Goal: Information Seeking & Learning: Learn about a topic

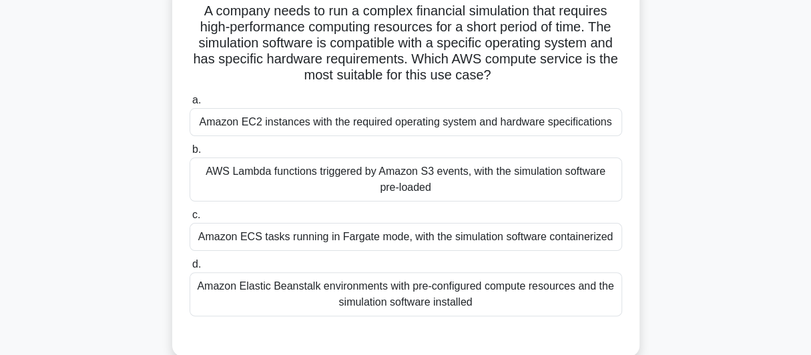
scroll to position [111, 0]
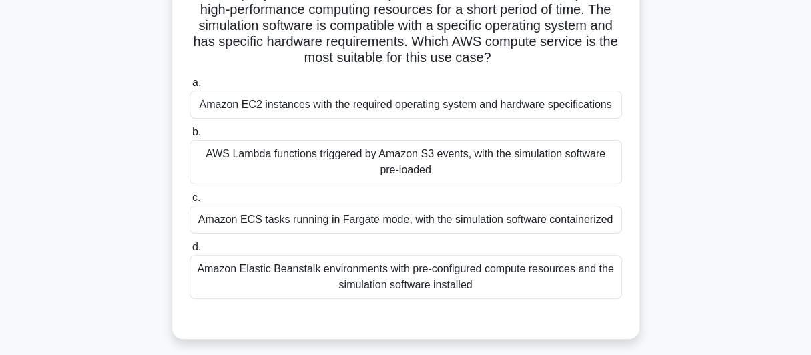
click at [378, 108] on div "Amazon EC2 instances with the required operating system and hardware specificat…" at bounding box center [405, 105] width 432 height 28
click at [189, 87] on input "a. Amazon EC2 instances with the required operating system and hardware specifi…" at bounding box center [189, 83] width 0 height 9
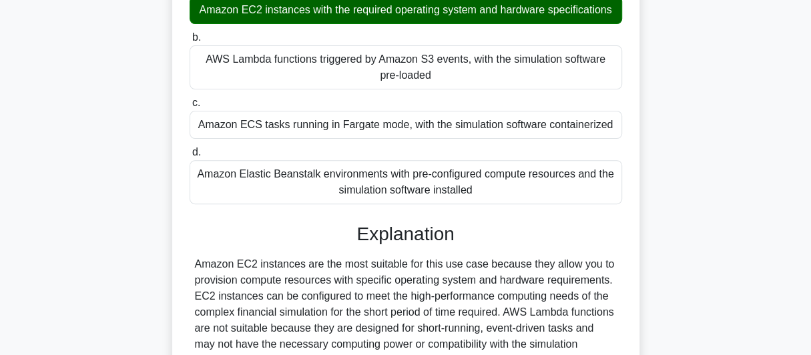
scroll to position [333, 0]
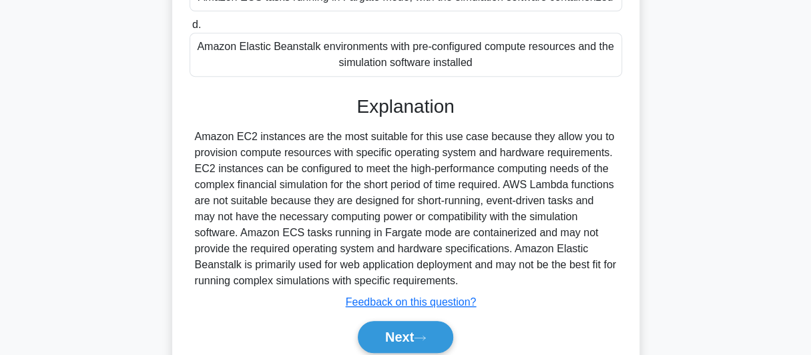
drag, startPoint x: 192, startPoint y: 137, endPoint x: 440, endPoint y: 280, distance: 286.4
click at [440, 280] on div "Amazon EC2 instances are the most suitable for this use case because they allow…" at bounding box center [405, 209] width 432 height 160
copy div "Amazon EC2 instances are the most suitable for this use case because they allow…"
click at [391, 336] on button "Next" at bounding box center [405, 337] width 95 height 32
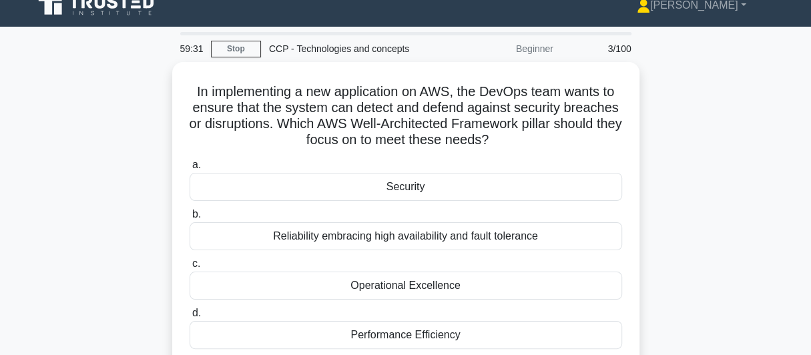
scroll to position [0, 0]
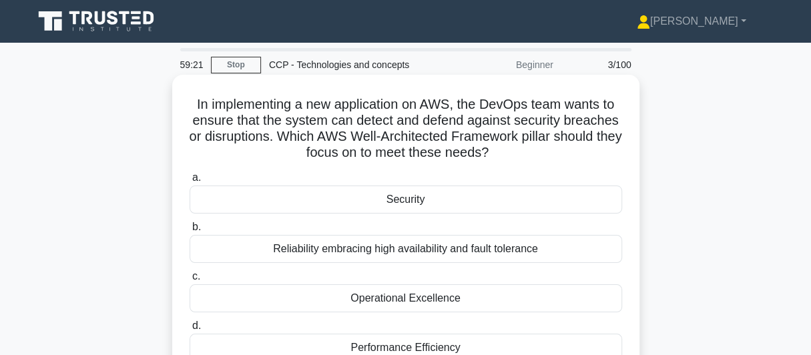
drag, startPoint x: 189, startPoint y: 103, endPoint x: 516, endPoint y: 155, distance: 330.5
click at [516, 155] on h5 "In implementing a new application on AWS, the DevOps team wants to ensure that …" at bounding box center [405, 128] width 435 height 65
copy h5 "In implementing a new application on AWS, the DevOps team wants to ensure that …"
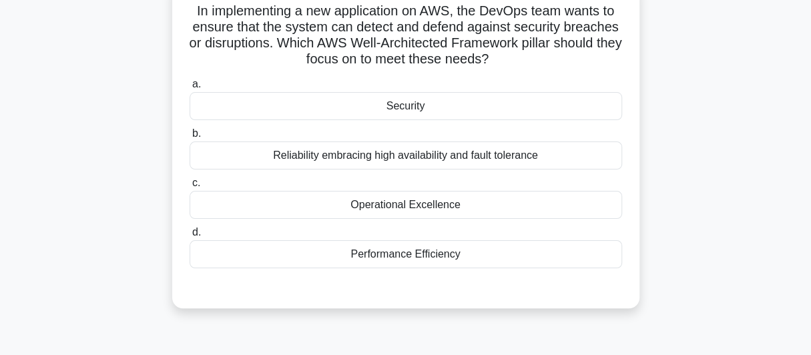
scroll to position [111, 0]
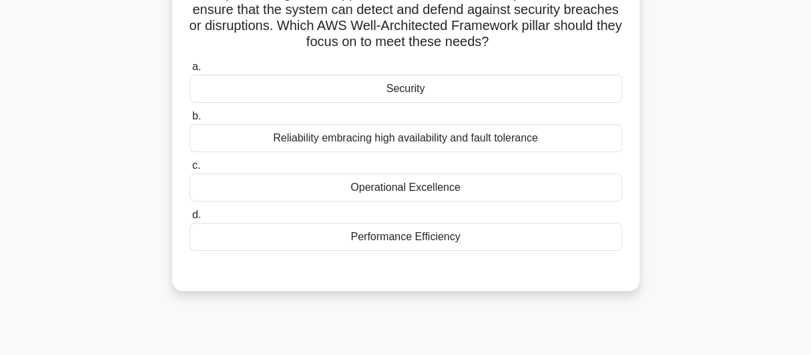
drag, startPoint x: 372, startPoint y: 200, endPoint x: 468, endPoint y: 270, distance: 119.5
click at [468, 270] on div "a. Security b. Reliability embracing high availability and fault tolerance c. d." at bounding box center [405, 165] width 435 height 219
copy div "Security b. Reliability embracing high availability and fault tolerance c. Oper…"
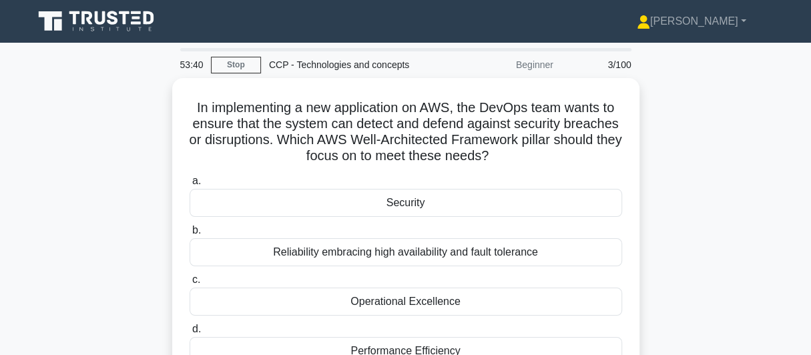
click at [720, 237] on div "In implementing a new application on AWS, the DevOps team wants to ensure that …" at bounding box center [405, 249] width 761 height 343
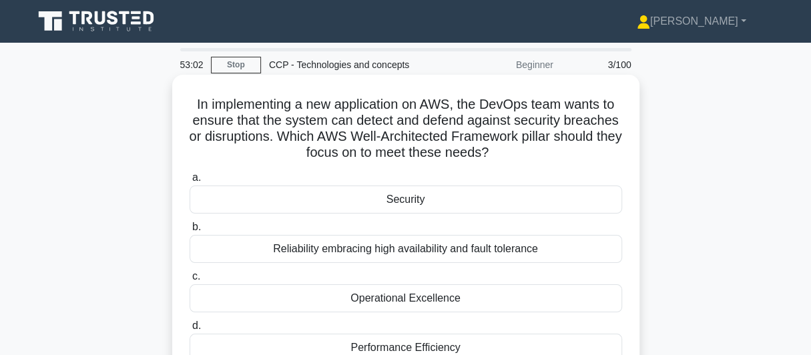
click at [400, 206] on div "Security" at bounding box center [405, 199] width 432 height 28
click at [189, 182] on input "a. Security" at bounding box center [189, 177] width 0 height 9
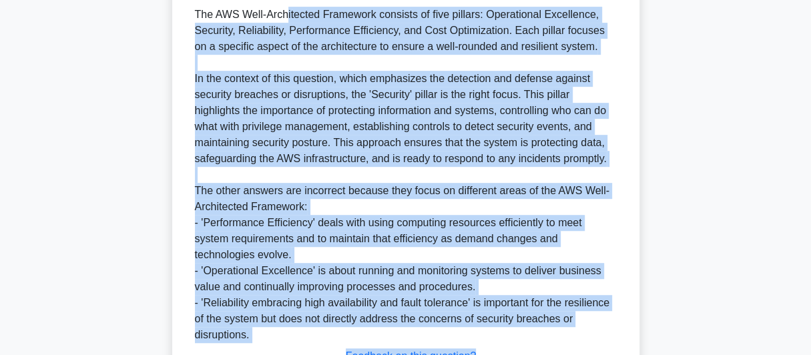
scroll to position [513, 0]
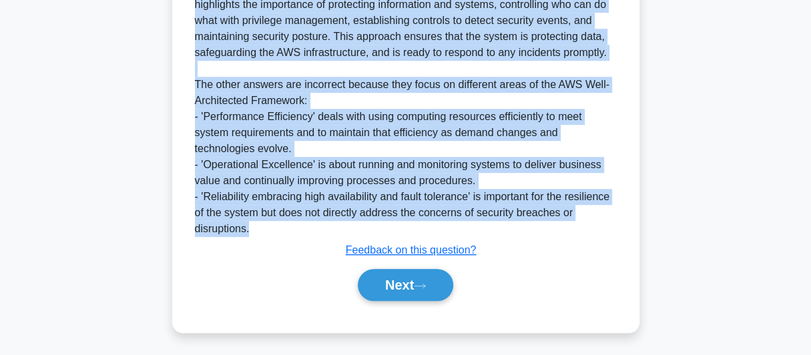
drag, startPoint x: 189, startPoint y: 310, endPoint x: 590, endPoint y: 224, distance: 409.6
click at [590, 224] on div "The AWS Well-Architected Framework consists of five pillars: Operational Excell…" at bounding box center [405, 69] width 432 height 336
copy div "The AWS Well-Architected Framework consists of five pillars: Operational Excell…"
click at [390, 288] on button "Next" at bounding box center [405, 285] width 95 height 32
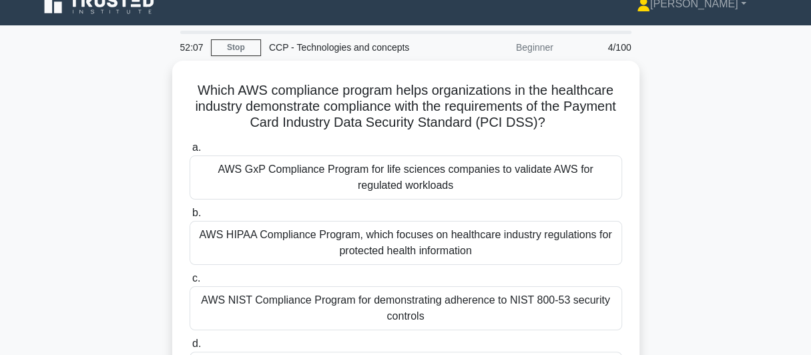
scroll to position [0, 0]
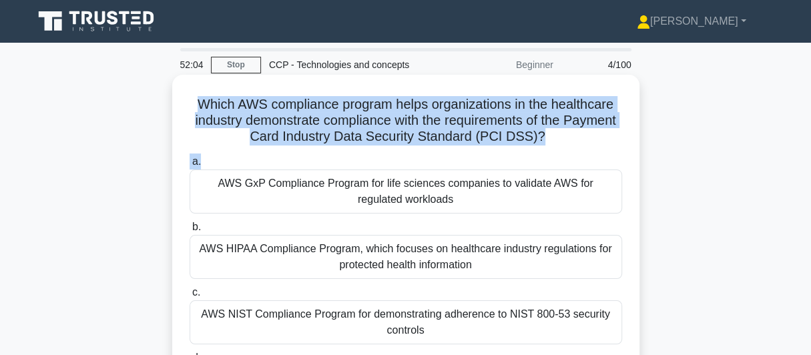
drag, startPoint x: 194, startPoint y: 105, endPoint x: 591, endPoint y: 150, distance: 400.2
click at [591, 150] on div "Which AWS compliance program helps organizations in the healthcare industry dem…" at bounding box center [405, 254] width 456 height 348
copy div "Which AWS compliance program helps organizations in the healthcare industry dem…"
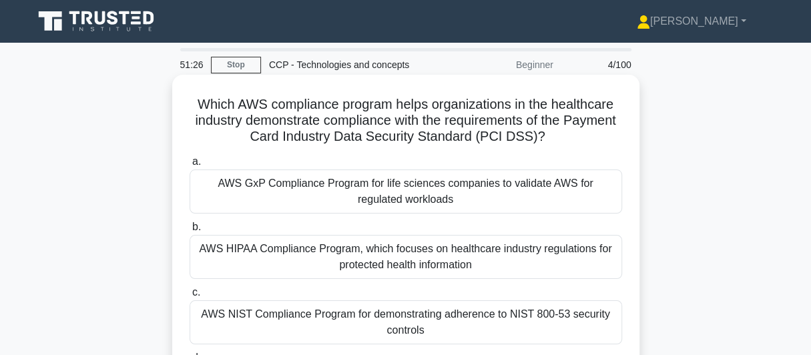
click at [206, 191] on div "AWS GxP Compliance Program for life sciences companies to validate AWS for regu…" at bounding box center [405, 191] width 432 height 44
click at [189, 166] on input "a. AWS GxP Compliance Program for life sciences companies to validate AWS for r…" at bounding box center [189, 161] width 0 height 9
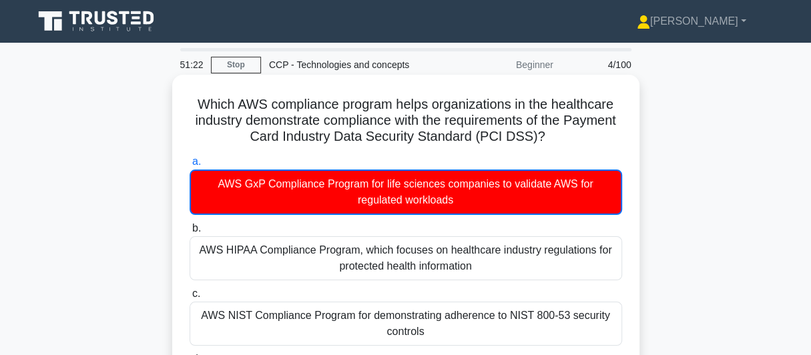
scroll to position [111, 0]
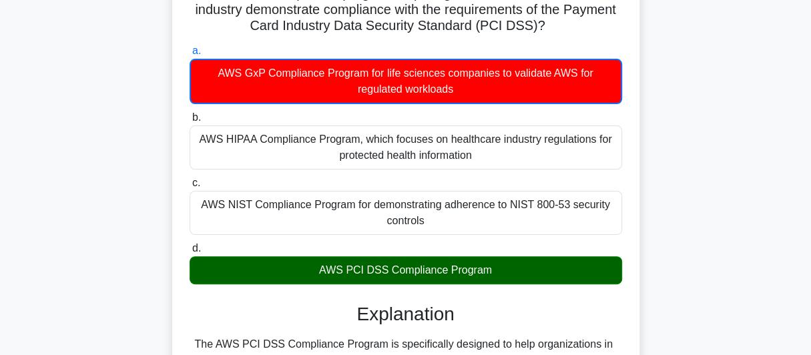
drag, startPoint x: 213, startPoint y: 187, endPoint x: 511, endPoint y: 272, distance: 310.1
click at [511, 272] on div "a. AWS GxP Compliance Program for life sciences companies to validate AWS for r…" at bounding box center [405, 163] width 448 height 247
copy div "AWS GxP Compliance Program for life sciences companies to validate AWS for regu…"
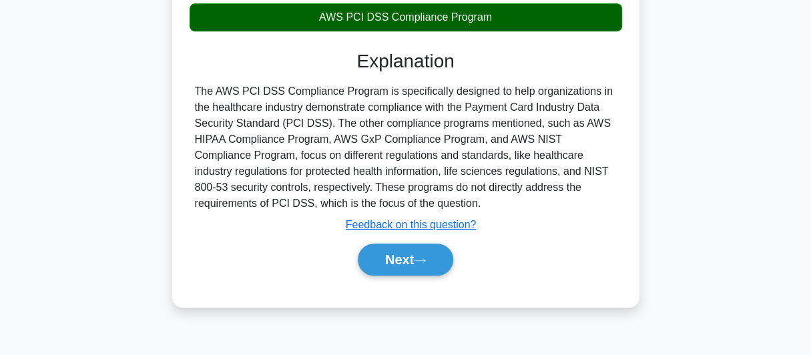
scroll to position [365, 0]
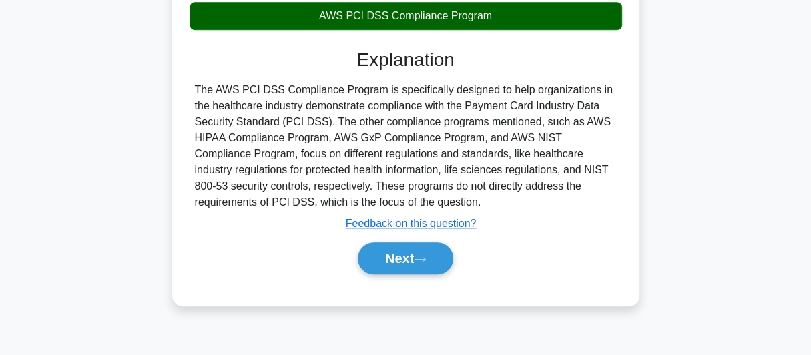
drag, startPoint x: 193, startPoint y: 84, endPoint x: 434, endPoint y: 197, distance: 266.6
click at [434, 197] on div "The AWS PCI DSS Compliance Program is specifically designed to help organizatio…" at bounding box center [405, 146] width 432 height 128
copy div "The AWS PCI DSS Compliance Program is specifically designed to help organizatio…"
click at [409, 260] on button "Next" at bounding box center [405, 258] width 95 height 32
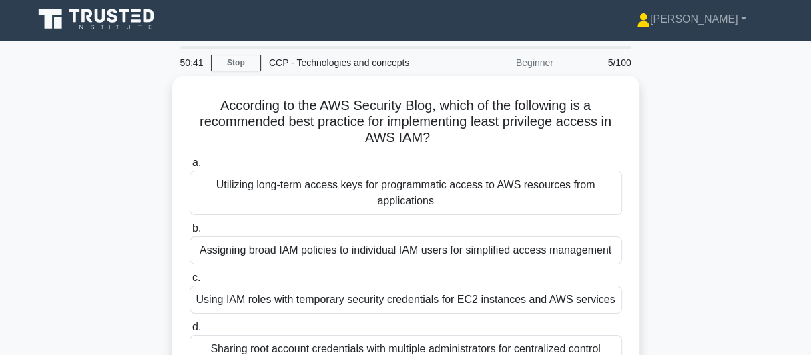
scroll to position [0, 0]
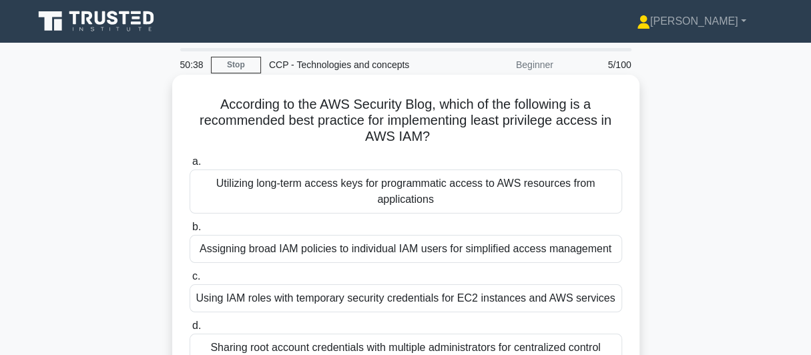
drag, startPoint x: 208, startPoint y: 105, endPoint x: 434, endPoint y: 143, distance: 230.1
click at [434, 143] on h5 "According to the AWS Security Blog, which of the following is a recommended bes…" at bounding box center [405, 120] width 435 height 49
copy h5 "According to the AWS Security Blog, which of the following is a recommended bes…"
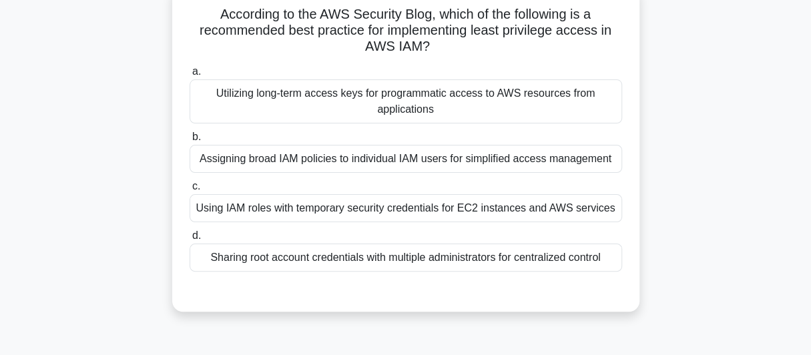
scroll to position [111, 0]
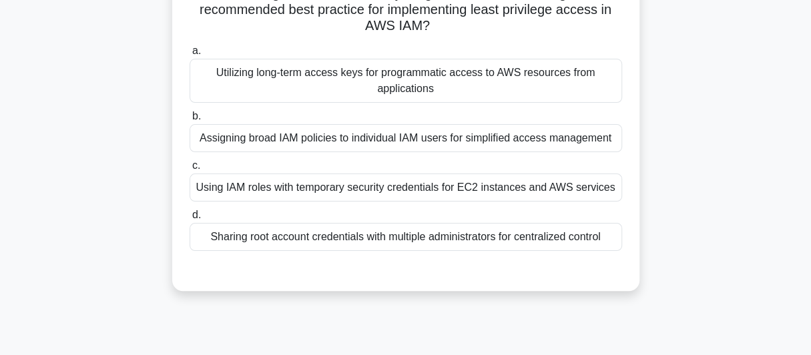
drag, startPoint x: 219, startPoint y: 187, endPoint x: 561, endPoint y: 289, distance: 357.2
click at [561, 289] on div "According to the AWS Security Blog, which of the following is a recommended bes…" at bounding box center [405, 138] width 761 height 343
copy div "Utilizing long-term access keys for programmatic access to AWS resources from a…"
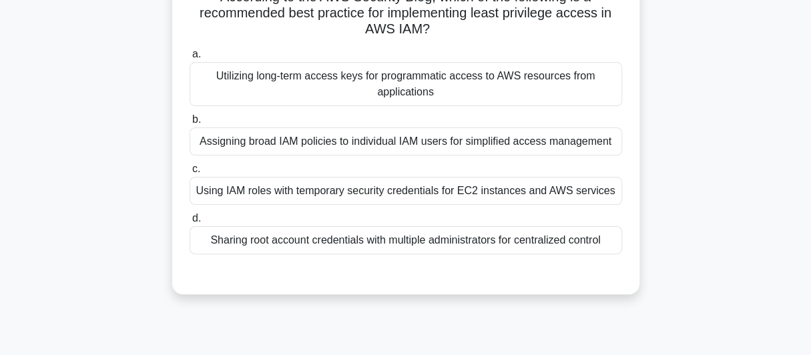
click at [734, 143] on div "According to the AWS Security Blog, which of the following is a recommended bes…" at bounding box center [405, 138] width 761 height 343
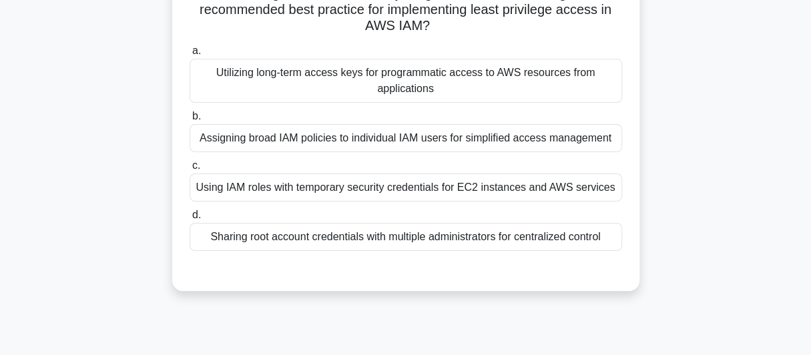
click at [364, 185] on div "Using IAM roles with temporary security credentials for EC2 instances and AWS s…" at bounding box center [405, 187] width 432 height 28
click at [189, 170] on input "c. Using IAM roles with temporary security credentials for EC2 instances and AW…" at bounding box center [189, 165] width 0 height 9
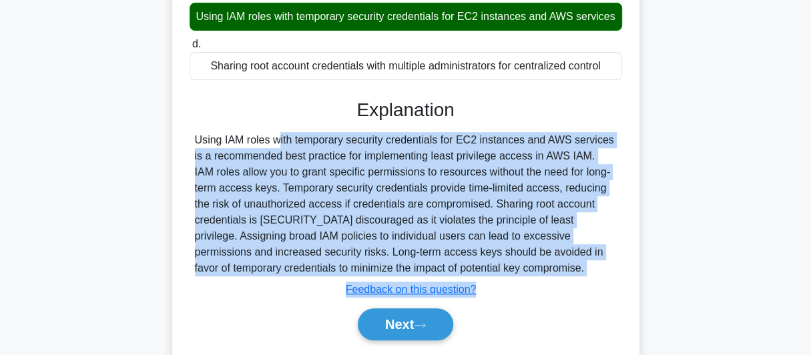
scroll to position [333, 0]
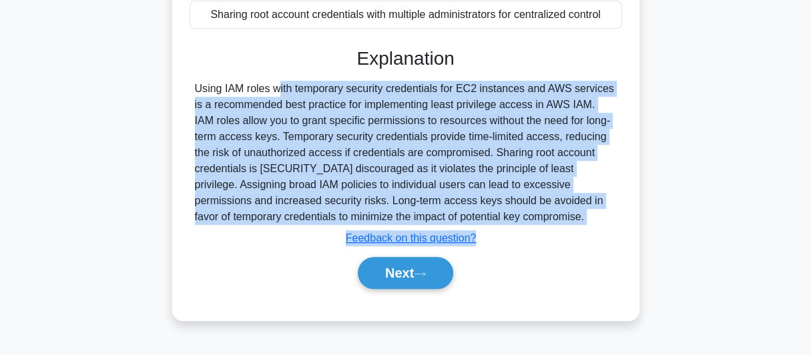
drag, startPoint x: 191, startPoint y: 215, endPoint x: 530, endPoint y: 230, distance: 339.3
click at [530, 225] on div "Using IAM roles with temporary security credentials for EC2 instances and AWS s…" at bounding box center [405, 153] width 432 height 144
copy div "Using IAM roles with temporary security credentials for EC2 instances and AWS s…"
click at [413, 289] on button "Next" at bounding box center [405, 273] width 95 height 32
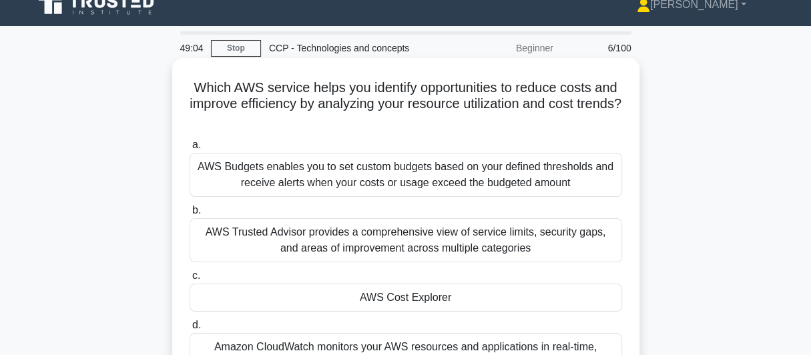
scroll to position [0, 0]
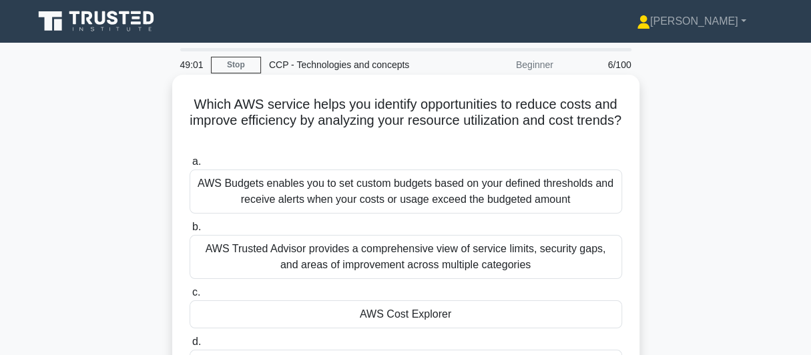
drag, startPoint x: 200, startPoint y: 105, endPoint x: 435, endPoint y: 142, distance: 237.7
click at [435, 142] on h5 "Which AWS service helps you identify opportunities to reduce costs and improve …" at bounding box center [405, 120] width 435 height 49
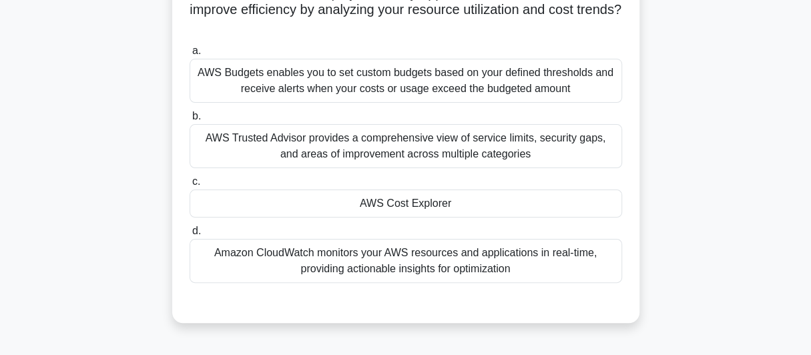
drag, startPoint x: 200, startPoint y: 185, endPoint x: 525, endPoint y: 276, distance: 337.6
click at [525, 276] on div "a. AWS Budgets enables you to set custom budgets based on your defined threshol…" at bounding box center [405, 163] width 448 height 246
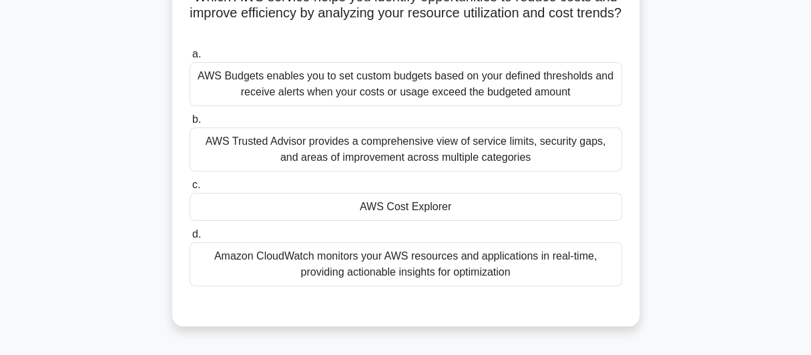
click at [105, 119] on div "Which AWS service helps you identify opportunities to reduce costs and improve …" at bounding box center [405, 154] width 761 height 375
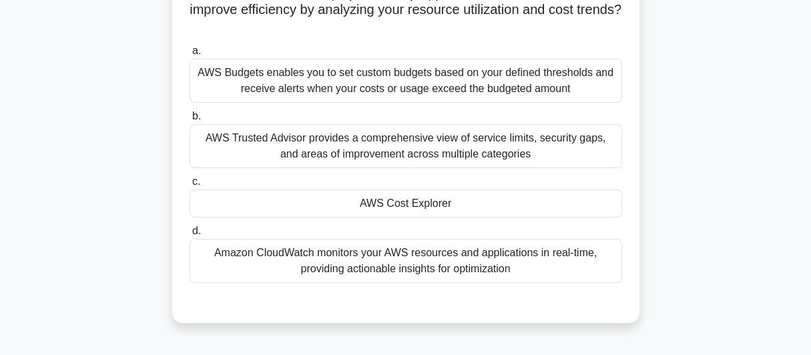
scroll to position [0, 0]
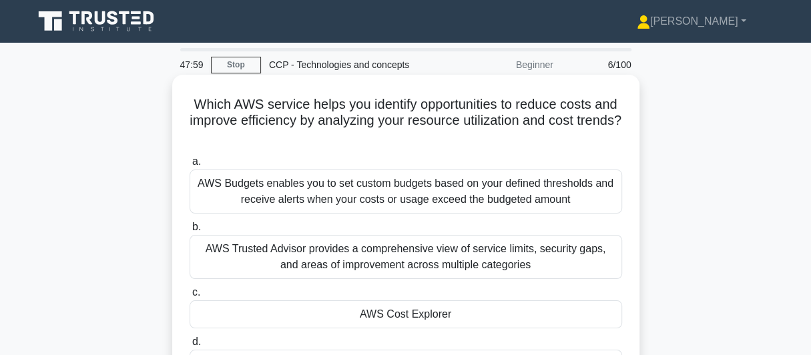
click at [358, 188] on div "AWS Budgets enables you to set custom budgets based on your defined thresholds …" at bounding box center [405, 191] width 432 height 44
click at [189, 166] on input "a. AWS Budgets enables you to set custom budgets based on your defined threshol…" at bounding box center [189, 161] width 0 height 9
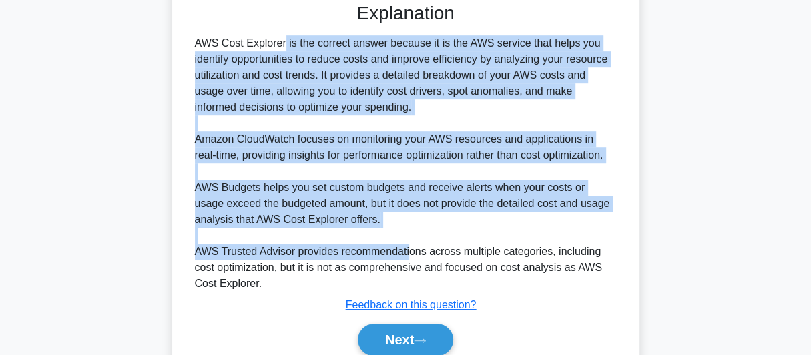
scroll to position [444, 0]
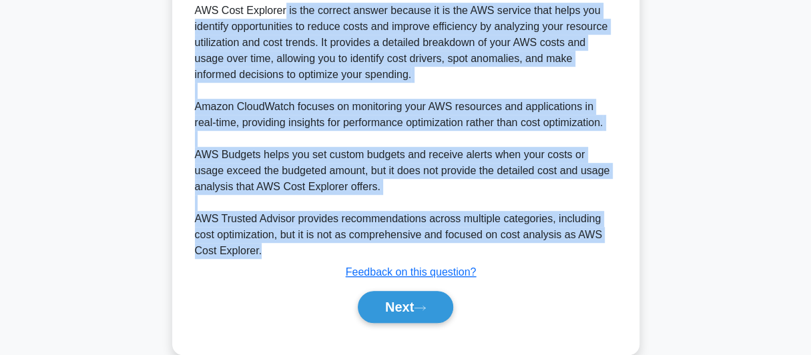
drag, startPoint x: 188, startPoint y: 121, endPoint x: 426, endPoint y: 250, distance: 270.2
click at [426, 250] on div "AWS Cost Explorer is the correct answer because it is the AWS service that help…" at bounding box center [405, 131] width 432 height 256
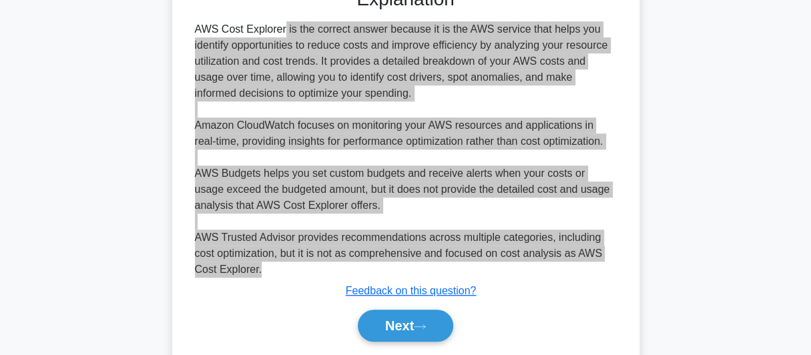
scroll to position [467, 0]
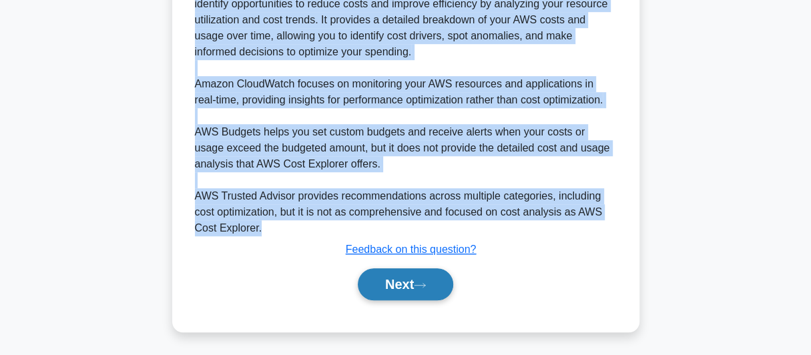
click at [406, 285] on button "Next" at bounding box center [405, 284] width 95 height 32
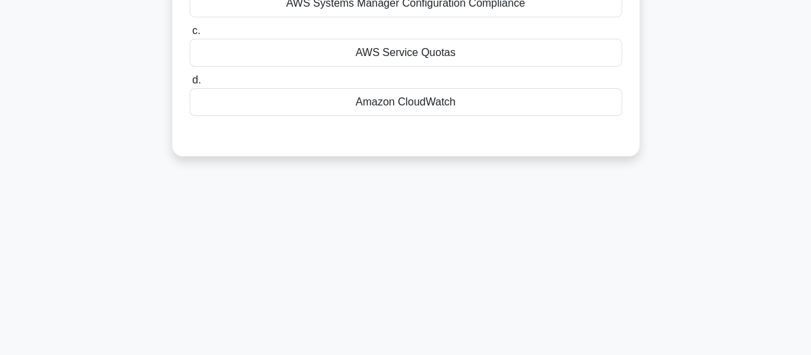
scroll to position [32, 0]
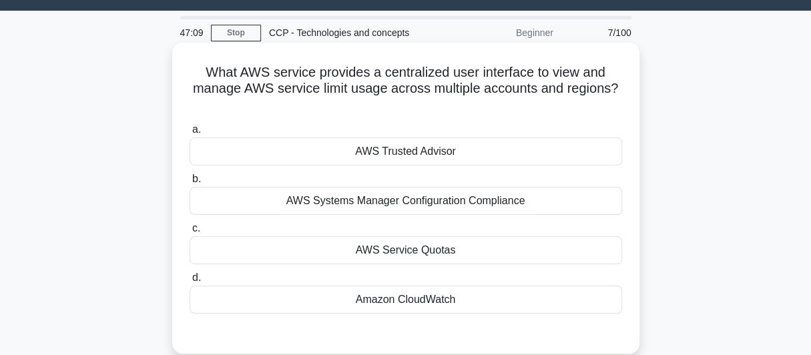
drag, startPoint x: 199, startPoint y: 71, endPoint x: 474, endPoint y: 110, distance: 278.4
click at [474, 110] on h5 "What AWS service provides a centralized user interface to view and manage AWS s…" at bounding box center [405, 88] width 435 height 49
click at [444, 153] on div "AWS Trusted Advisor" at bounding box center [405, 151] width 432 height 28
click at [189, 134] on input "a. AWS Trusted Advisor" at bounding box center [189, 129] width 0 height 9
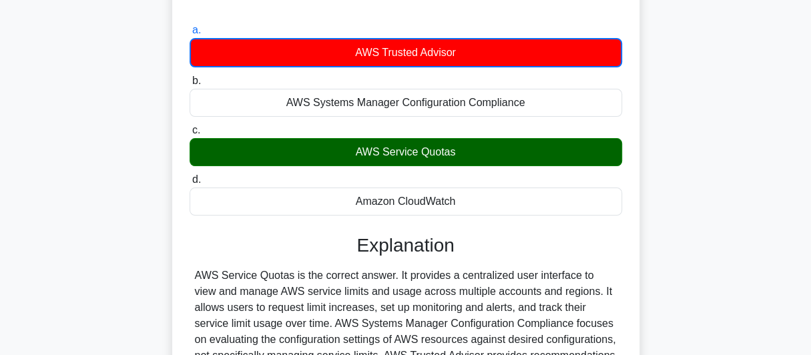
scroll to position [254, 0]
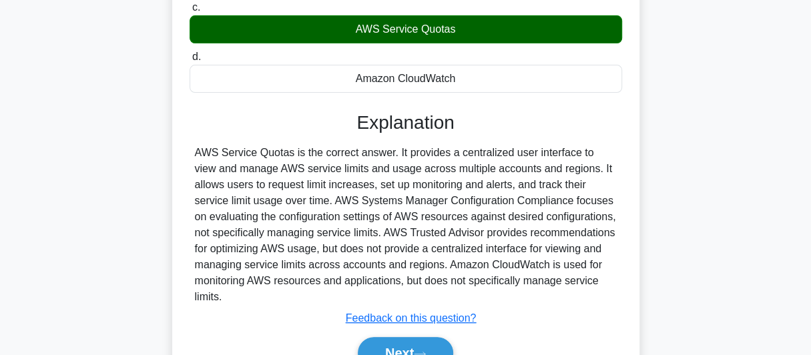
drag, startPoint x: 193, startPoint y: 152, endPoint x: 258, endPoint y: 292, distance: 154.6
click at [258, 292] on div "AWS Service Quotas is the correct answer. It provides a centralized user interf…" at bounding box center [405, 225] width 432 height 160
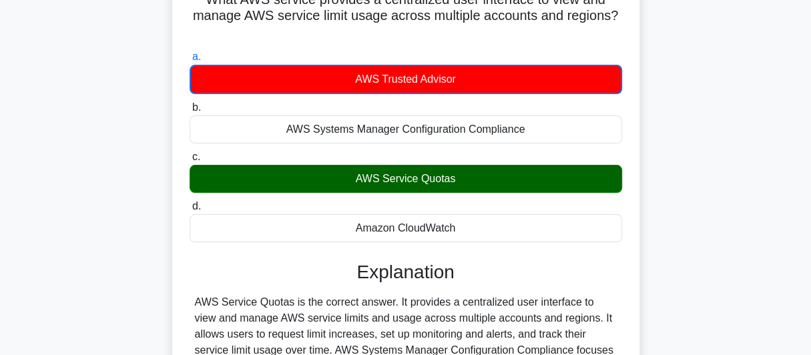
scroll to position [32, 0]
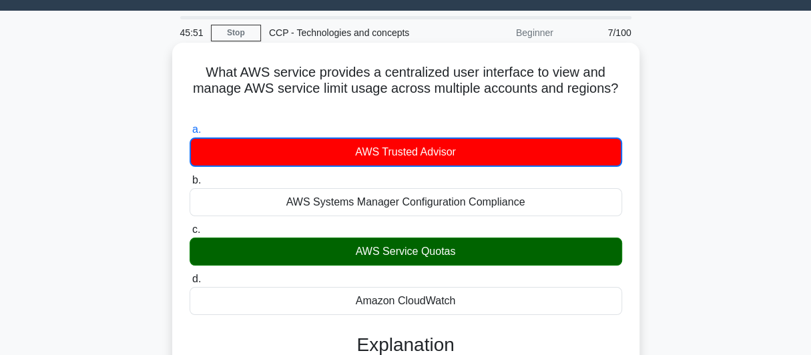
click at [306, 173] on label "b. AWS Systems Manager Configuration Compliance" at bounding box center [405, 194] width 432 height 44
click at [189, 176] on input "b. AWS Systems Manager Configuration Compliance" at bounding box center [189, 180] width 0 height 9
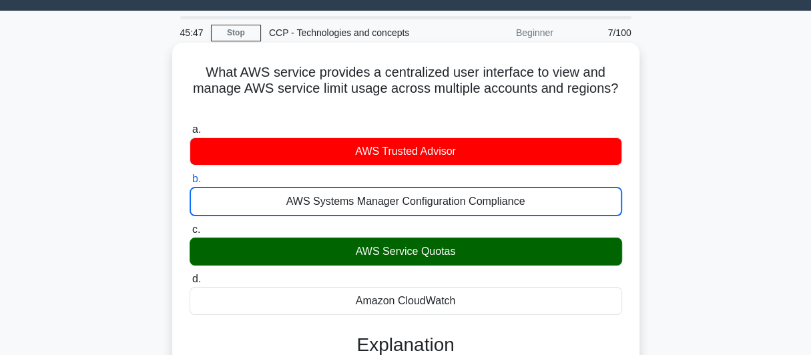
scroll to position [143, 0]
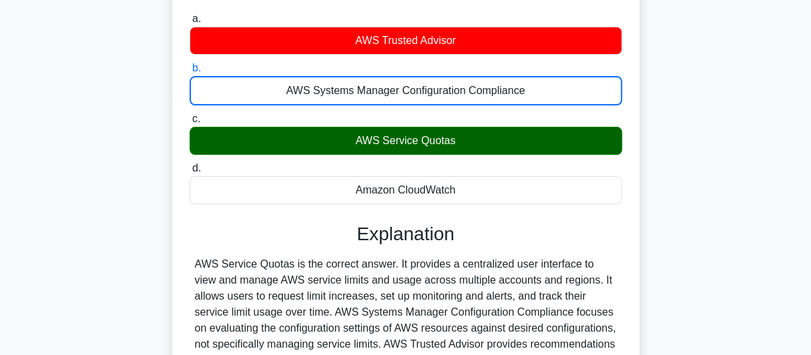
drag, startPoint x: 280, startPoint y: 150, endPoint x: 492, endPoint y: 186, distance: 215.2
click at [492, 186] on div "a. AWS Trusted Advisor b. AWS Systems Manager Configuration Compliance c. d." at bounding box center [405, 107] width 448 height 199
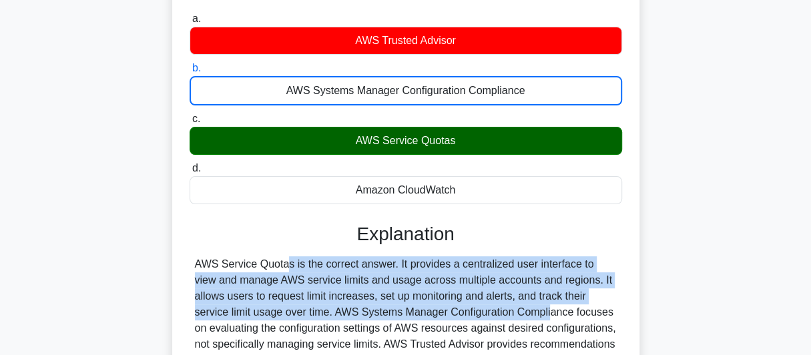
scroll to position [254, 0]
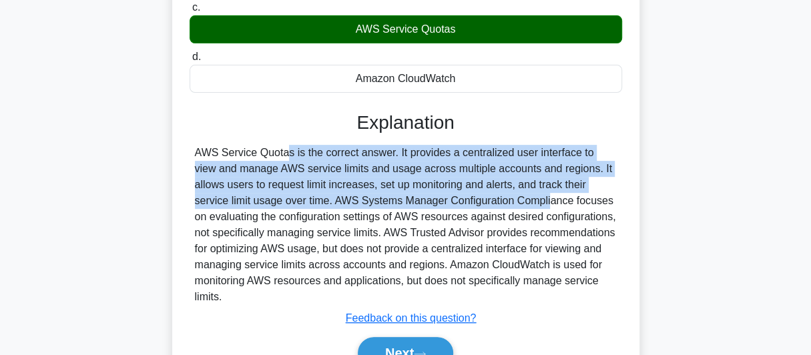
drag, startPoint x: 194, startPoint y: 264, endPoint x: 609, endPoint y: 293, distance: 415.4
click at [609, 293] on div "AWS Service Quotas is the correct answer. It provides a centralized user interf…" at bounding box center [406, 225] width 422 height 160
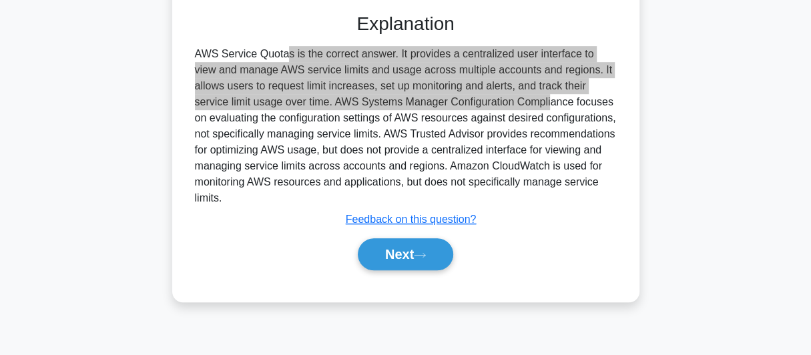
scroll to position [365, 0]
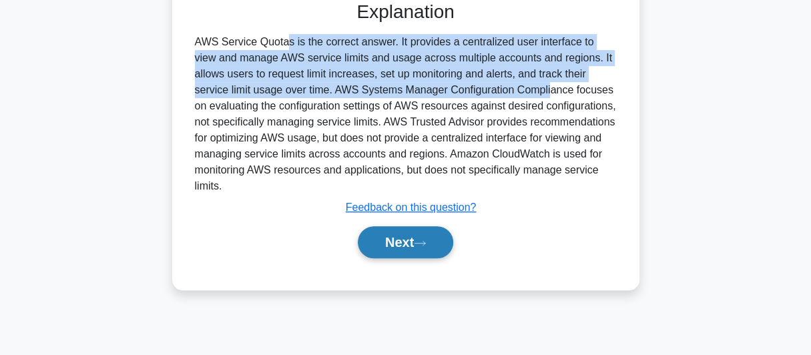
click at [395, 244] on button "Next" at bounding box center [405, 242] width 95 height 32
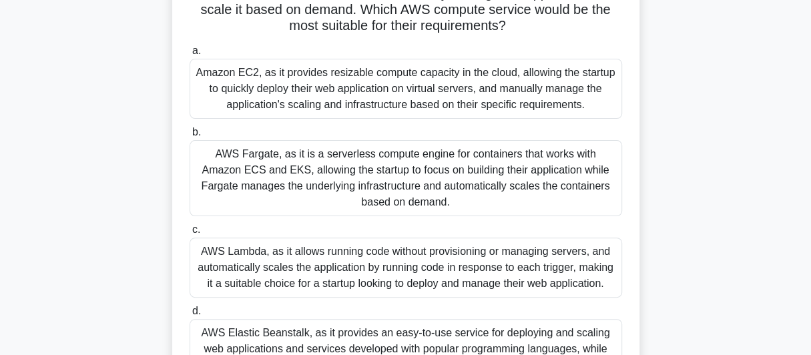
scroll to position [32, 0]
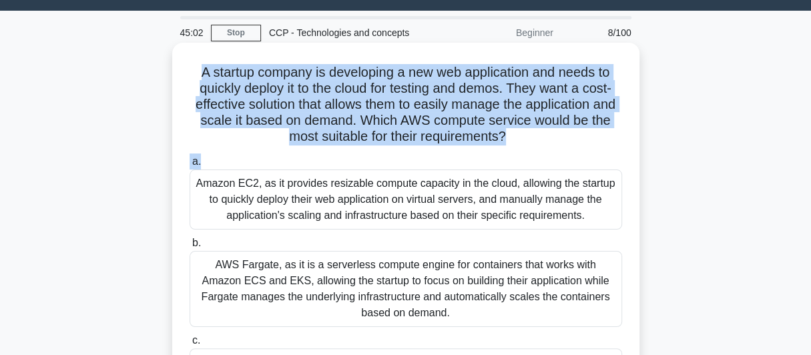
drag, startPoint x: 188, startPoint y: 73, endPoint x: 519, endPoint y: 153, distance: 340.3
click at [519, 153] on div "A startup company is developing a new web application and needs to quickly depl…" at bounding box center [405, 294] width 456 height 492
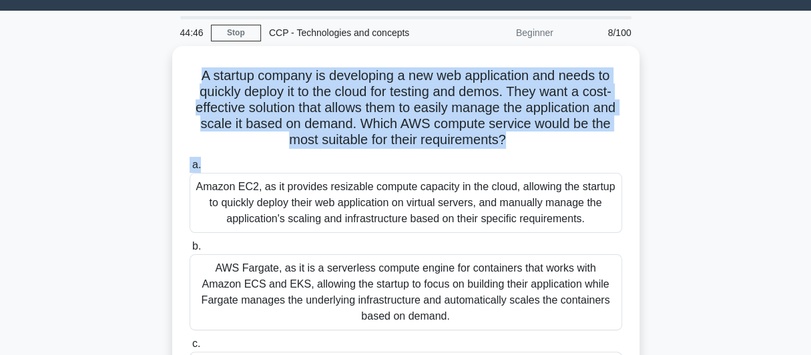
click at [720, 116] on div "A startup company is developing a new web application and needs to quickly depl…" at bounding box center [405, 305] width 761 height 519
click at [721, 116] on div "A startup company is developing a new web application and needs to quickly depl…" at bounding box center [405, 305] width 761 height 519
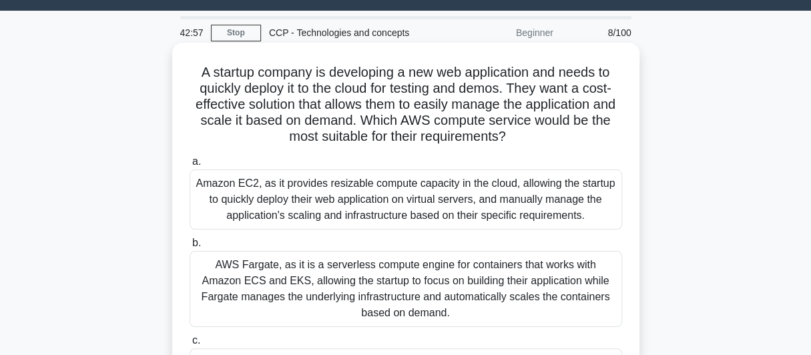
click at [359, 206] on div "Amazon EC2, as it provides resizable compute capacity in the cloud, allowing th…" at bounding box center [405, 199] width 432 height 60
click at [189, 166] on input "a. Amazon EC2, as it provides resizable compute capacity in the cloud, allowing…" at bounding box center [189, 161] width 0 height 9
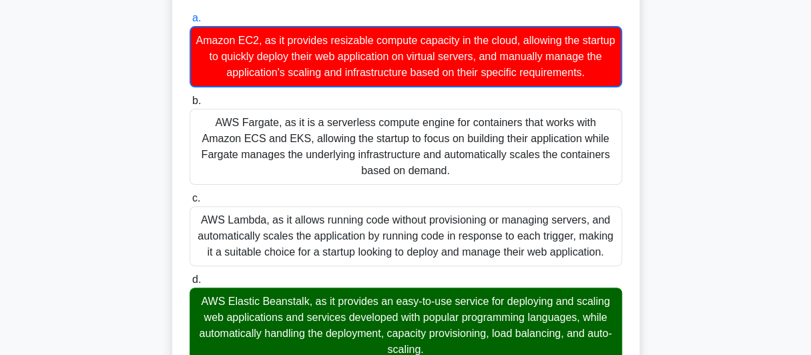
scroll to position [143, 0]
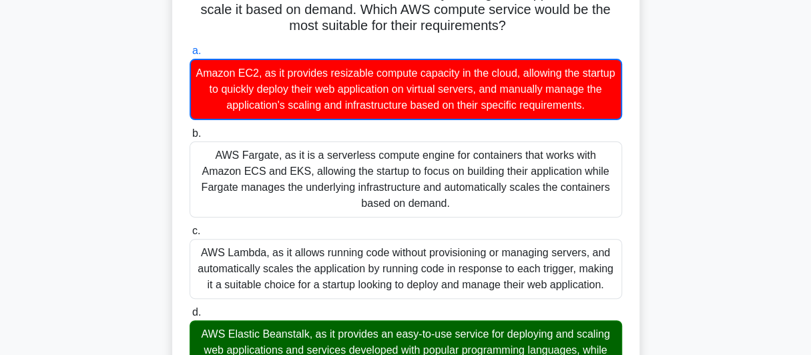
drag, startPoint x: 441, startPoint y: 287, endPoint x: 204, endPoint y: 74, distance: 319.0
click at [204, 74] on div "a. Amazon EC2, as it provides resizable compute capacity in the cloud, allowing…" at bounding box center [405, 219] width 448 height 359
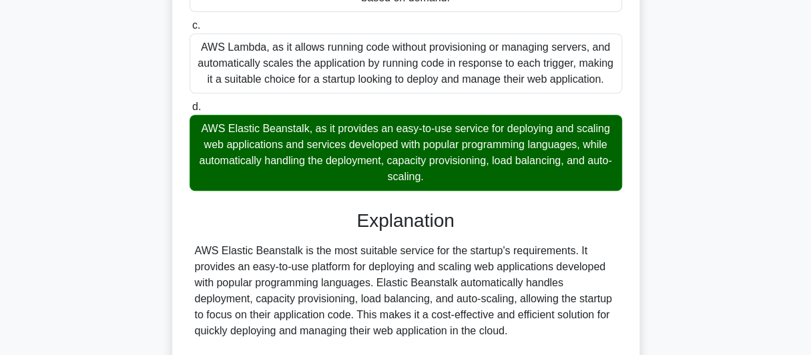
scroll to position [365, 0]
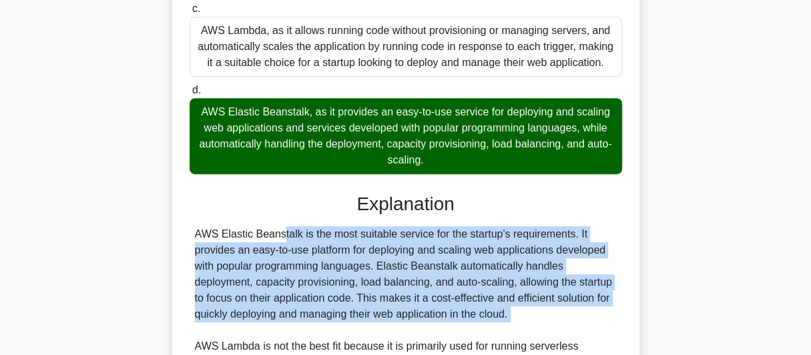
drag, startPoint x: 192, startPoint y: 254, endPoint x: 498, endPoint y: 346, distance: 320.4
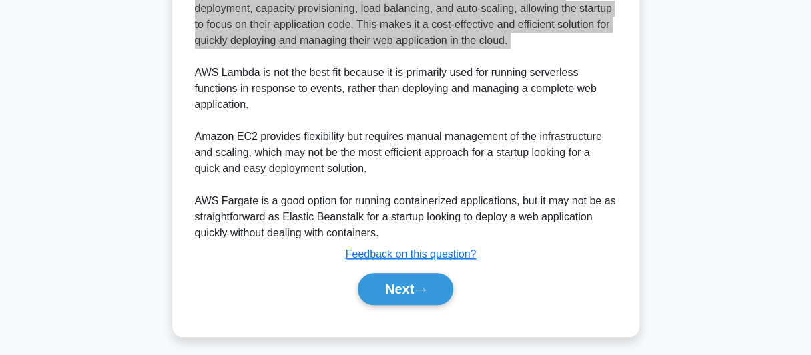
scroll to position [659, 0]
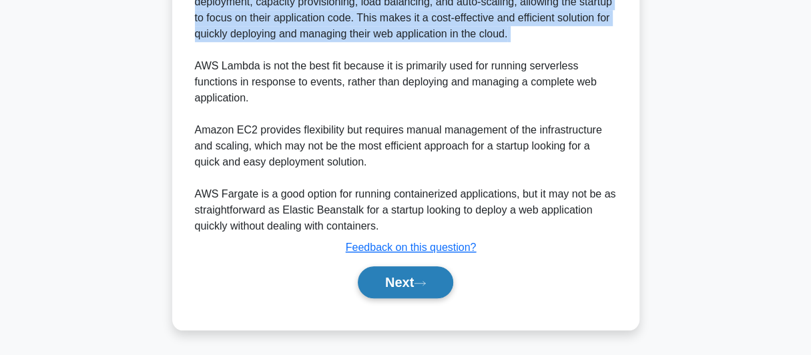
click at [406, 279] on button "Next" at bounding box center [405, 282] width 95 height 32
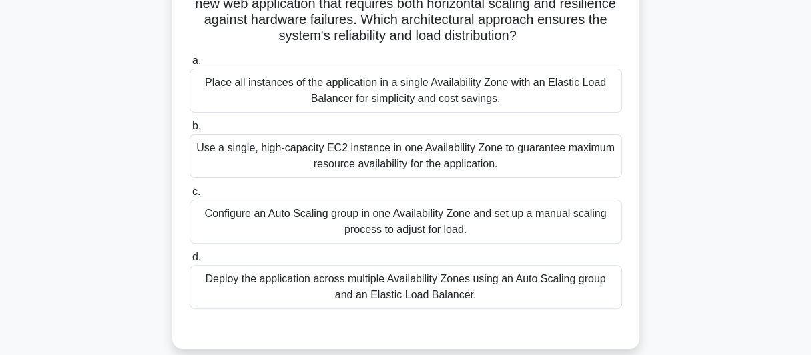
scroll to position [32, 0]
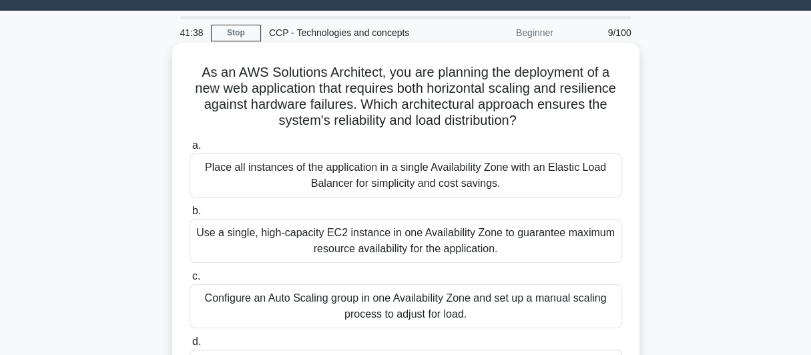
drag, startPoint x: 196, startPoint y: 78, endPoint x: 545, endPoint y: 123, distance: 352.6
click at [545, 123] on h5 "As an AWS Solutions Architect, you are planning the deployment of a new web app…" at bounding box center [405, 96] width 435 height 65
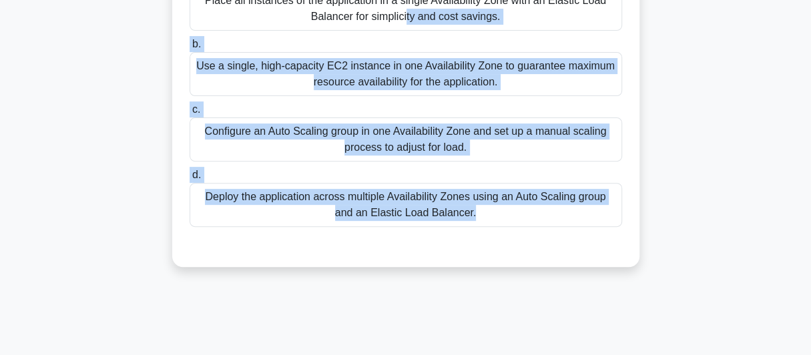
scroll to position [254, 0]
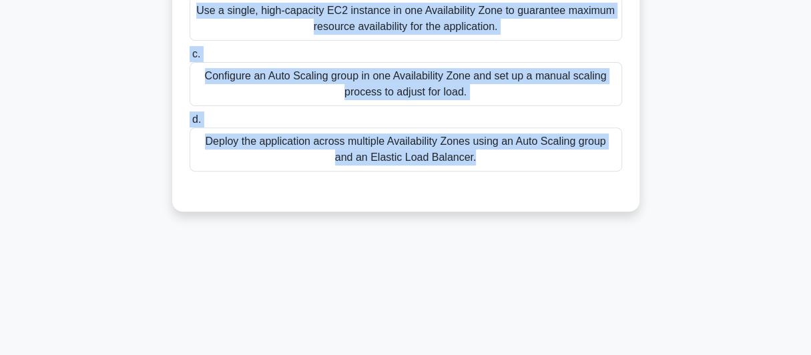
drag, startPoint x: 206, startPoint y: 173, endPoint x: 410, endPoint y: 197, distance: 206.2
click at [410, 197] on div "As an AWS Solutions Architect, you are planning the deployment of a new web app…" at bounding box center [405, 16] width 456 height 380
click at [294, 145] on div "Deploy the application across multiple Availability Zones using an Auto Scaling…" at bounding box center [405, 149] width 432 height 44
click at [189, 124] on input "d. Deploy the application across multiple Availability Zones using an Auto Scal…" at bounding box center [189, 119] width 0 height 9
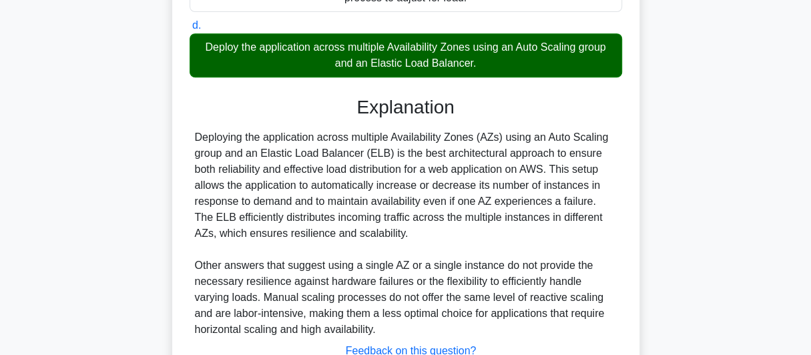
scroll to position [365, 0]
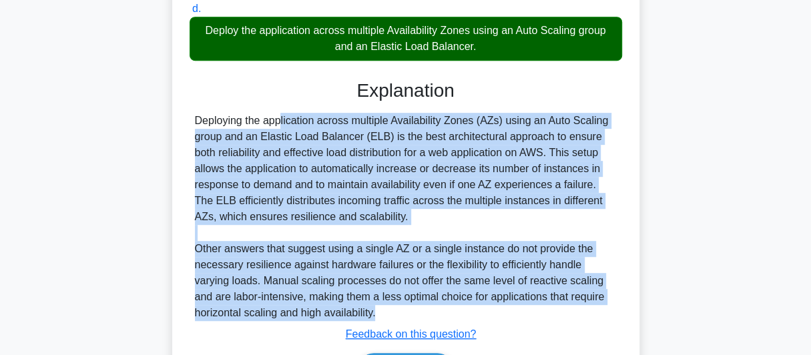
drag, startPoint x: 196, startPoint y: 121, endPoint x: 438, endPoint y: 314, distance: 310.0
click at [438, 314] on div "Deploying the application across multiple Availability Zones (AZs) using an Aut…" at bounding box center [406, 217] width 422 height 208
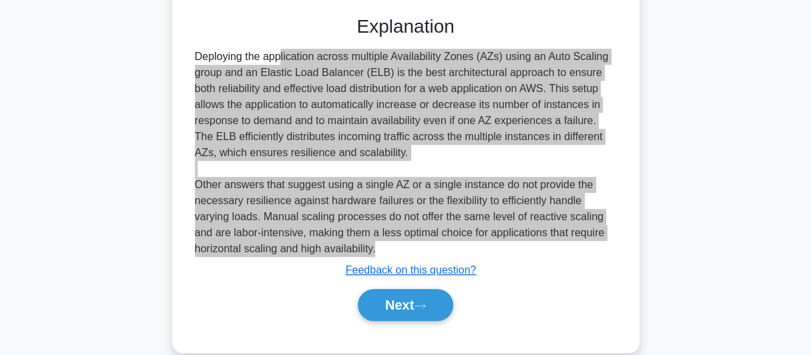
scroll to position [449, 0]
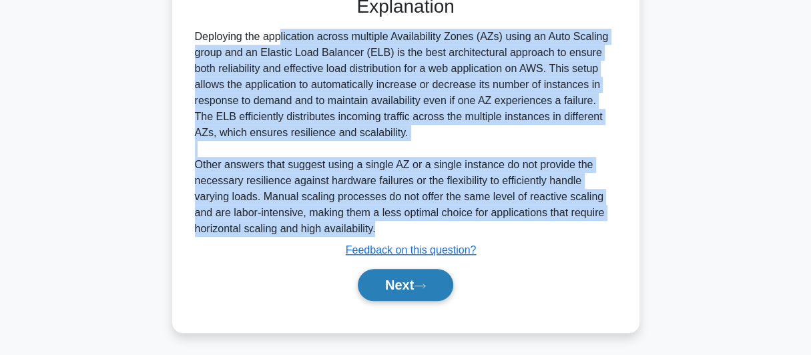
click at [396, 276] on button "Next" at bounding box center [405, 285] width 95 height 32
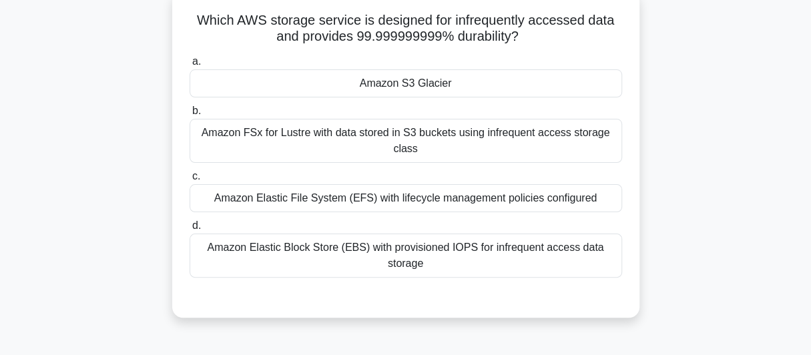
scroll to position [32, 0]
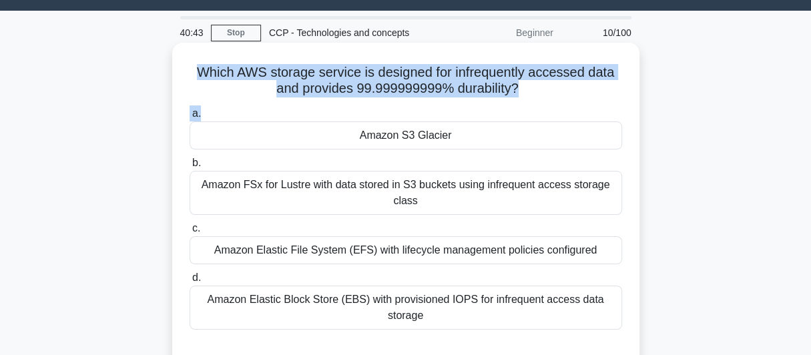
drag, startPoint x: 196, startPoint y: 73, endPoint x: 550, endPoint y: 105, distance: 355.8
click at [550, 105] on div "Which AWS storage service is designed for infrequently accessed data and provid…" at bounding box center [405, 206] width 456 height 316
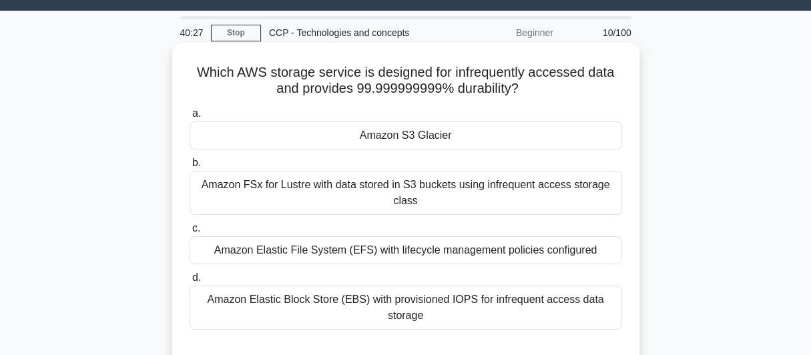
click at [348, 152] on div "a. Amazon S3 Glacier b. Amazon FSx for Lustre with data stored in S3 buckets us…" at bounding box center [405, 218] width 448 height 230
drag, startPoint x: 360, startPoint y: 137, endPoint x: 578, endPoint y: 315, distance: 281.3
click at [578, 315] on div "a. Amazon S3 Glacier b. Amazon FSx for Lustre with data stored in S3 buckets us…" at bounding box center [405, 218] width 448 height 230
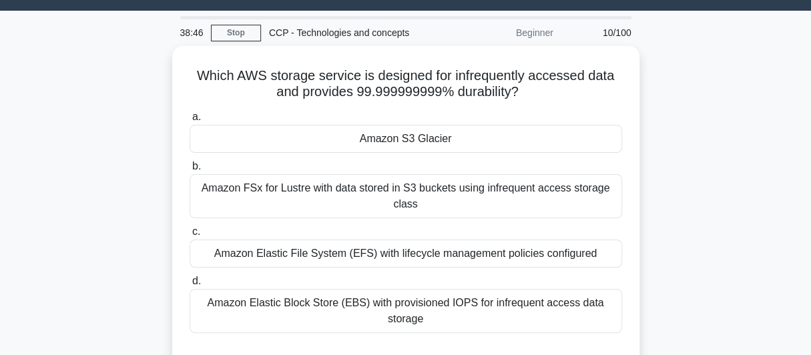
click at [133, 139] on div "Which AWS storage service is designed for infrequently accessed data and provid…" at bounding box center [405, 217] width 761 height 343
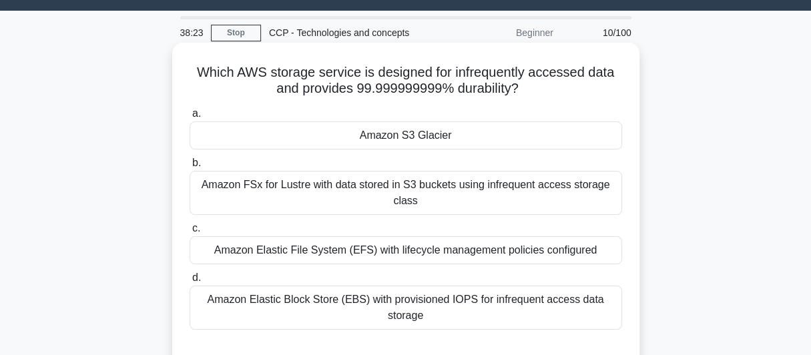
click at [386, 189] on div "Amazon FSx for Lustre with data stored in S3 buckets using infrequent access st…" at bounding box center [405, 193] width 432 height 44
click at [189, 167] on input "b. Amazon FSx for Lustre with data stored in S3 buckets using infrequent access…" at bounding box center [189, 163] width 0 height 9
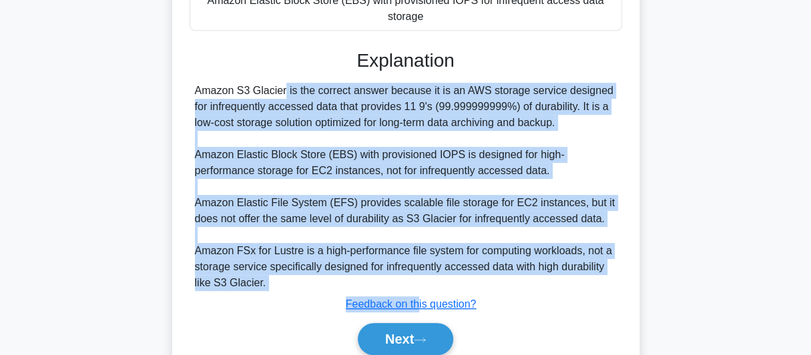
scroll to position [365, 0]
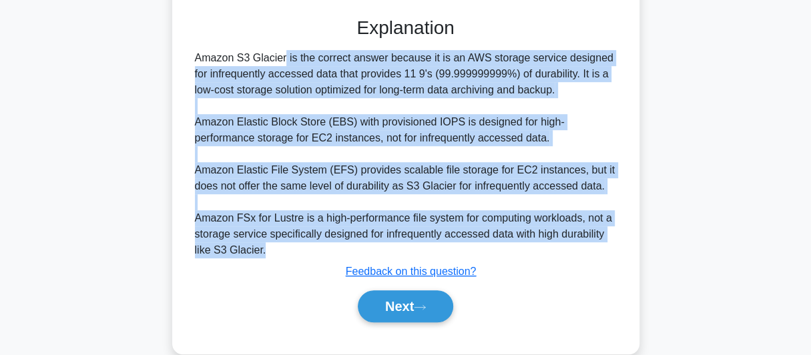
drag, startPoint x: 192, startPoint y: 165, endPoint x: 290, endPoint y: 248, distance: 127.9
click at [290, 248] on div "Amazon S3 Glacier is the correct answer because it is an AWS storage service de…" at bounding box center [405, 154] width 432 height 208
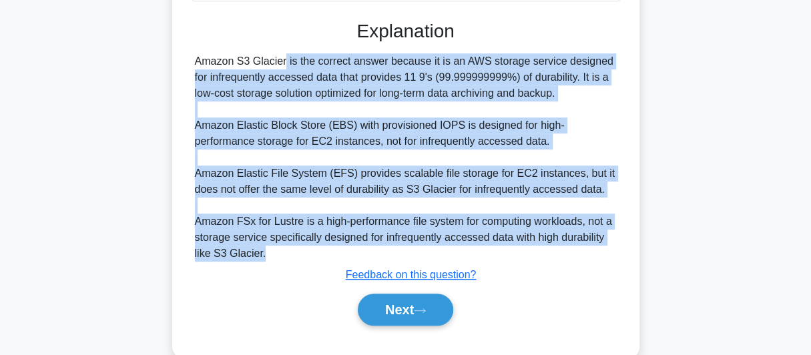
click at [101, 103] on div "Which AWS storage service is designed for infrequently accessed data and provid…" at bounding box center [405, 43] width 761 height 660
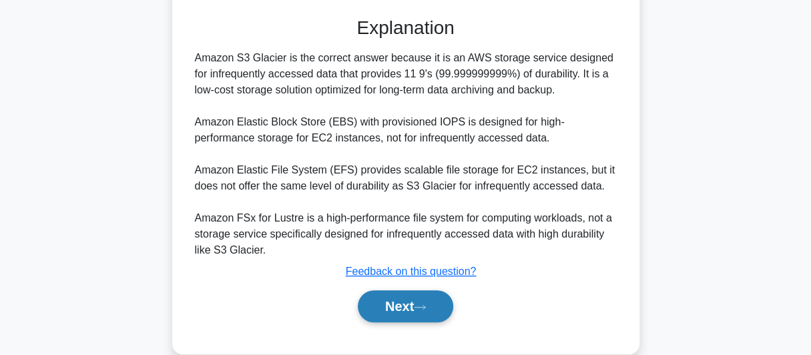
click at [377, 300] on button "Next" at bounding box center [405, 306] width 95 height 32
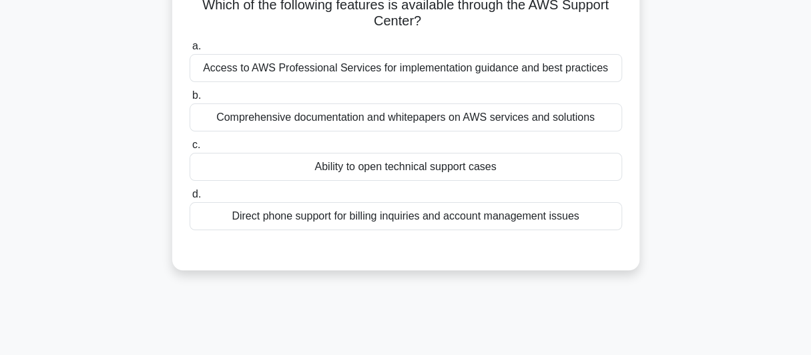
scroll to position [32, 0]
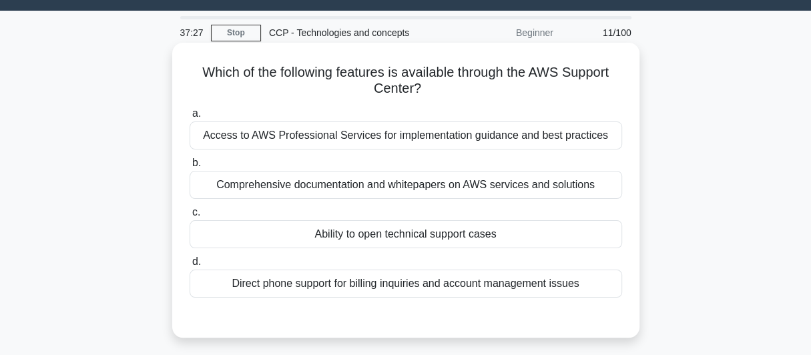
drag, startPoint x: 195, startPoint y: 73, endPoint x: 422, endPoint y: 93, distance: 227.7
click at [422, 93] on h5 "Which of the following features is available through the AWS Support Center? .s…" at bounding box center [405, 80] width 435 height 33
drag, startPoint x: 205, startPoint y: 135, endPoint x: 460, endPoint y: 334, distance: 323.7
click at [460, 334] on div "Which of the following features is available through the AWS Support Center? .s…" at bounding box center [405, 190] width 467 height 295
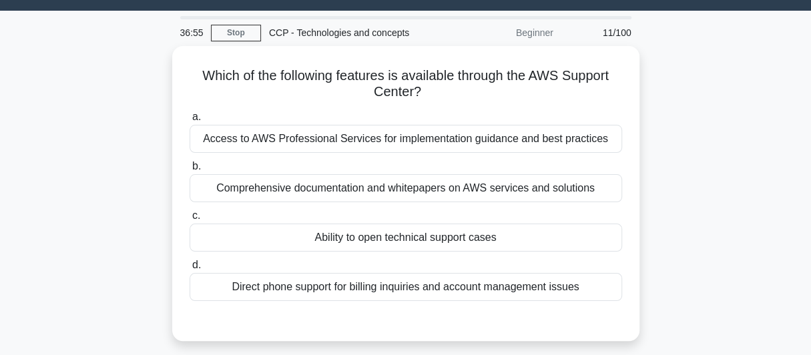
click at [699, 170] on div "Which of the following features is available through the AWS Support Center? .s…" at bounding box center [405, 201] width 761 height 311
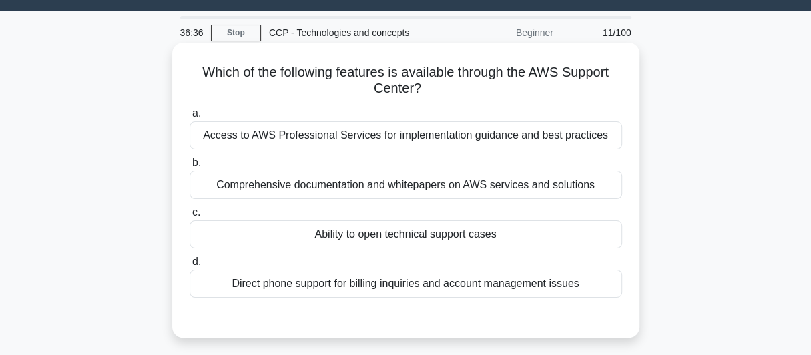
click at [440, 144] on div "Access to AWS Professional Services for implementation guidance and best practi…" at bounding box center [405, 135] width 432 height 28
click at [189, 118] on input "a. Access to AWS Professional Services for implementation guidance and best pra…" at bounding box center [189, 113] width 0 height 9
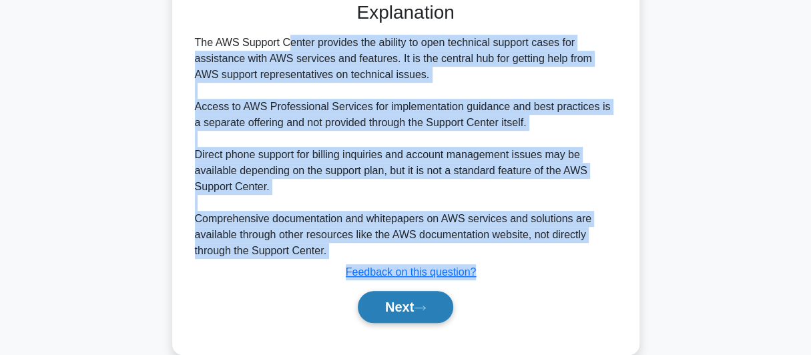
scroll to position [365, 0]
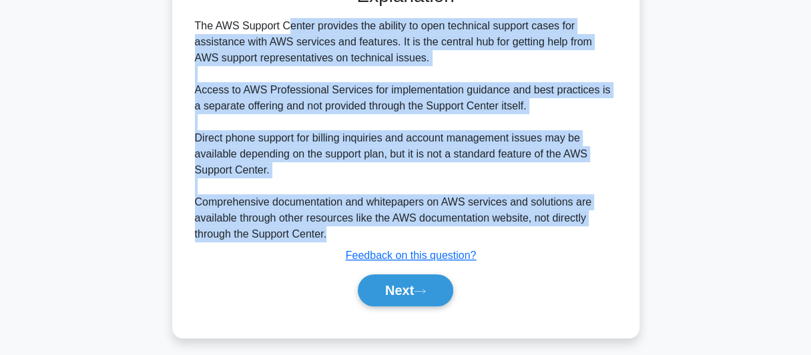
drag, startPoint x: 192, startPoint y: 250, endPoint x: 357, endPoint y: 240, distance: 165.1
click at [357, 240] on div "The AWS Support Center provides the ability to open technical support cases for…" at bounding box center [405, 130] width 432 height 224
click at [419, 298] on button "Next" at bounding box center [405, 290] width 95 height 32
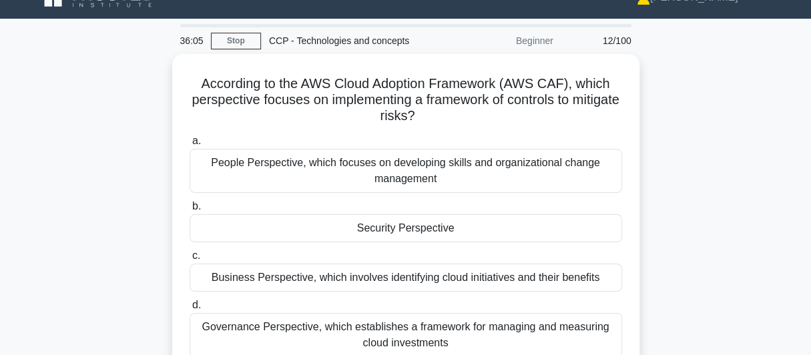
scroll to position [0, 0]
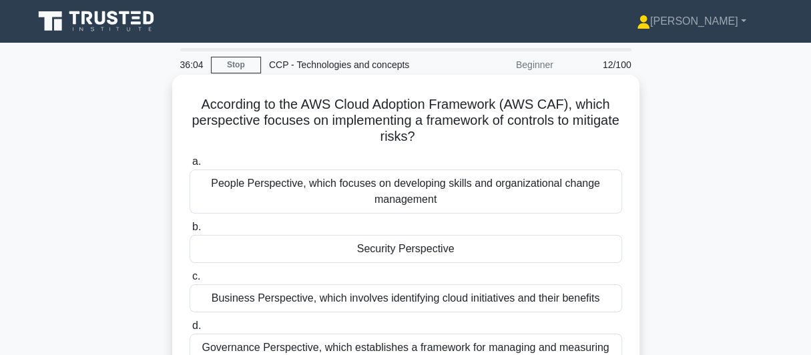
click at [204, 107] on h5 "According to the AWS Cloud Adoption Framework (AWS CAF), which perspective focu…" at bounding box center [405, 120] width 435 height 49
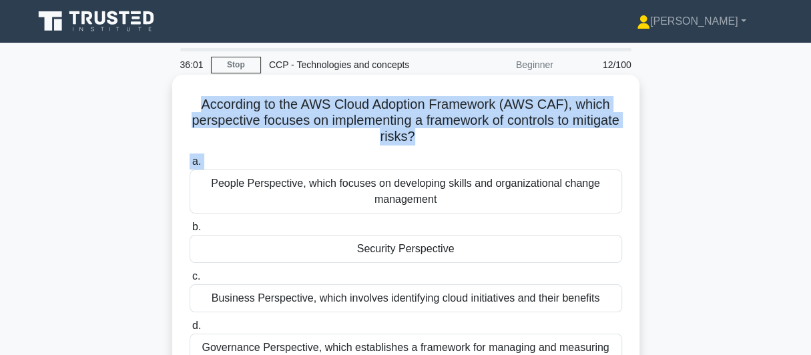
drag, startPoint x: 204, startPoint y: 107, endPoint x: 441, endPoint y: 149, distance: 240.7
click at [441, 149] on div "According to the AWS Cloud Adoption Framework (AWS CAF), which perspective focu…" at bounding box center [405, 246] width 456 height 332
click at [211, 187] on div "People Perspective, which focuses on developing skills and organizational chang…" at bounding box center [405, 191] width 432 height 44
click at [189, 166] on input "a. People Perspective, which focuses on developing skills and organizational ch…" at bounding box center [189, 161] width 0 height 9
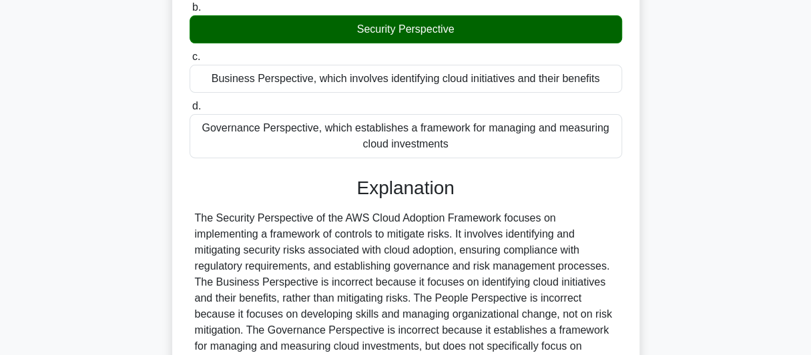
scroll to position [222, 0]
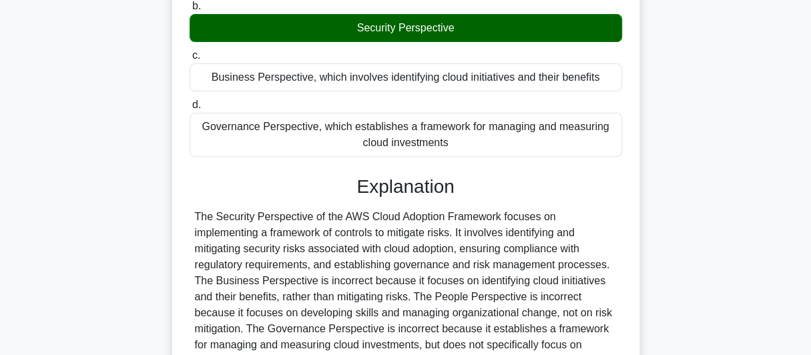
drag, startPoint x: 206, startPoint y: 187, endPoint x: 459, endPoint y: 145, distance: 256.4
click at [459, 145] on div "a. People Perspective, which focuses on developing skills and organizational ch…" at bounding box center [405, 44] width 448 height 231
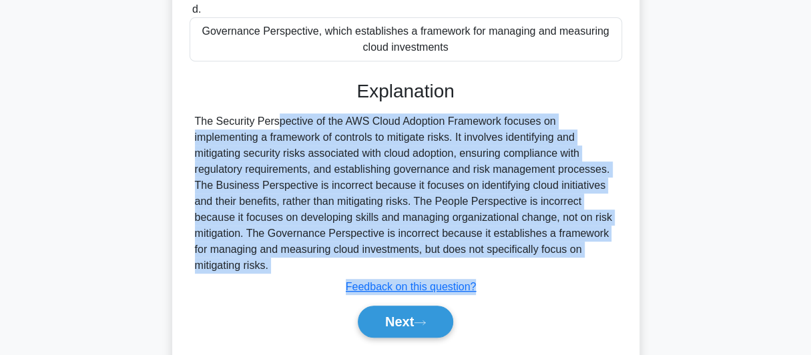
scroll to position [365, 0]
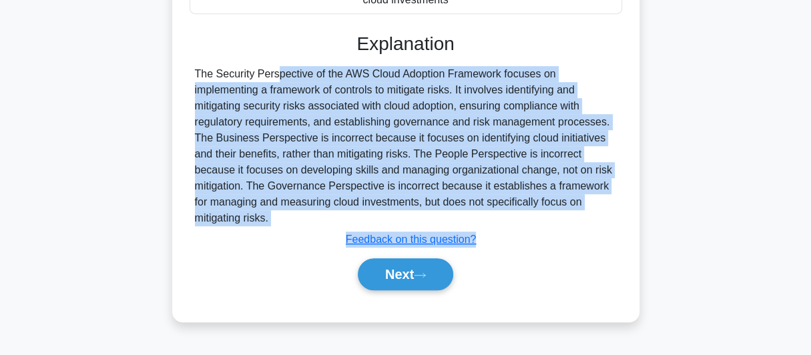
drag, startPoint x: 196, startPoint y: 217, endPoint x: 520, endPoint y: 213, distance: 325.0
click at [520, 213] on div "The Security Perspective of the AWS Cloud Adoption Framework focuses on impleme…" at bounding box center [406, 146] width 422 height 160
click at [395, 276] on button "Next" at bounding box center [405, 274] width 95 height 32
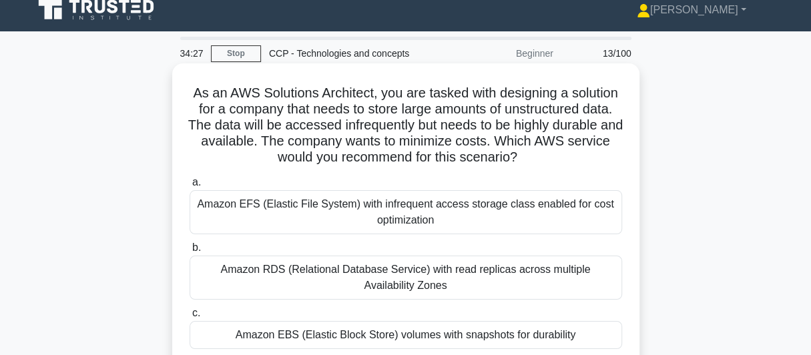
scroll to position [0, 0]
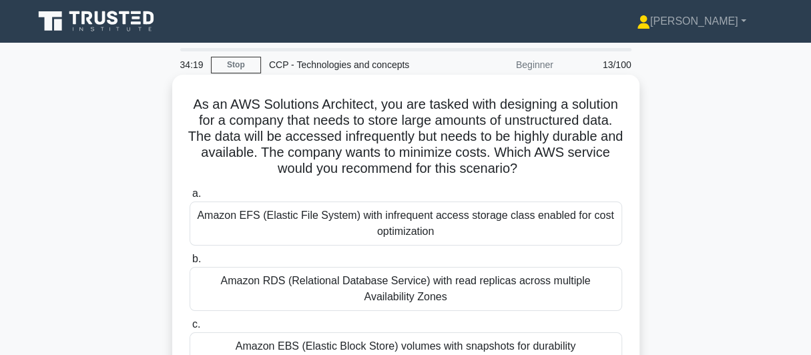
drag, startPoint x: 185, startPoint y: 104, endPoint x: 564, endPoint y: 181, distance: 387.3
click at [564, 181] on div "As an AWS Solutions Architect, you are tasked with designing a solution for a c…" at bounding box center [405, 262] width 456 height 364
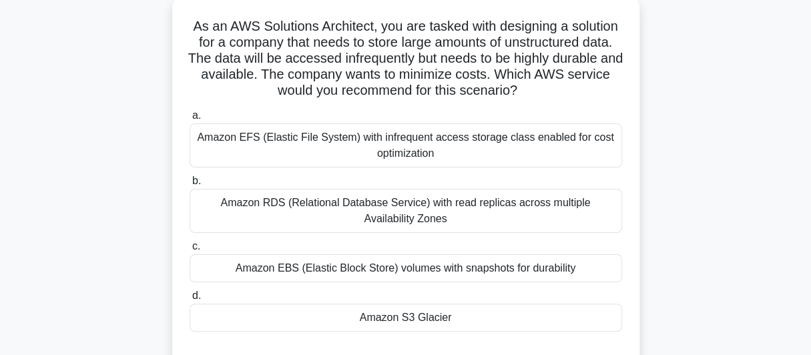
scroll to position [111, 0]
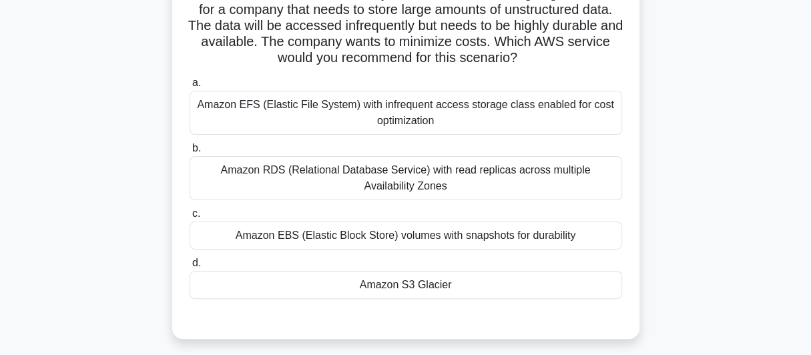
drag, startPoint x: 203, startPoint y: 217, endPoint x: 424, endPoint y: 301, distance: 236.3
click at [424, 301] on div "a. Amazon EFS (Elastic File System) with infrequent access storage class enable…" at bounding box center [405, 197] width 435 height 251
click at [389, 278] on div "Amazon S3 Glacier" at bounding box center [405, 285] width 432 height 28
click at [189, 268] on input "d. Amazon S3 Glacier" at bounding box center [189, 263] width 0 height 9
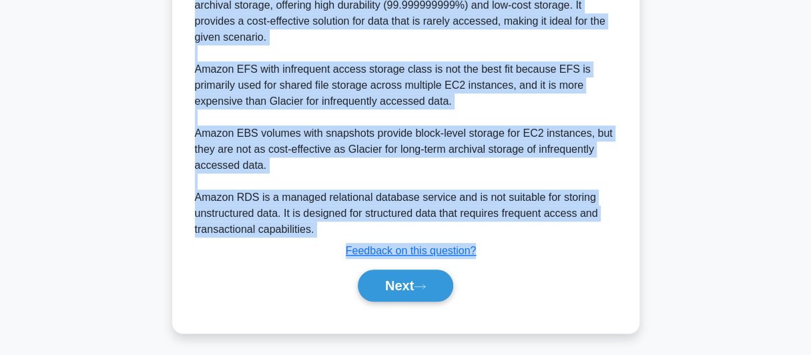
scroll to position [497, 0]
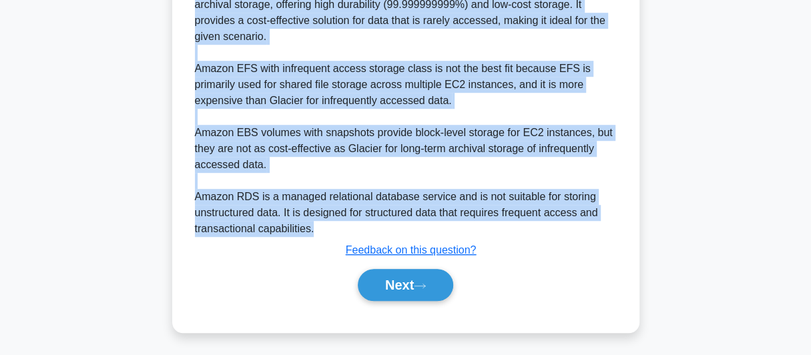
drag, startPoint x: 194, startPoint y: 135, endPoint x: 342, endPoint y: 233, distance: 177.1
click at [342, 233] on div "For storing large amounts of unstructured data that will be accessed infrequent…" at bounding box center [406, 101] width 422 height 272
click at [382, 276] on button "Next" at bounding box center [405, 285] width 95 height 32
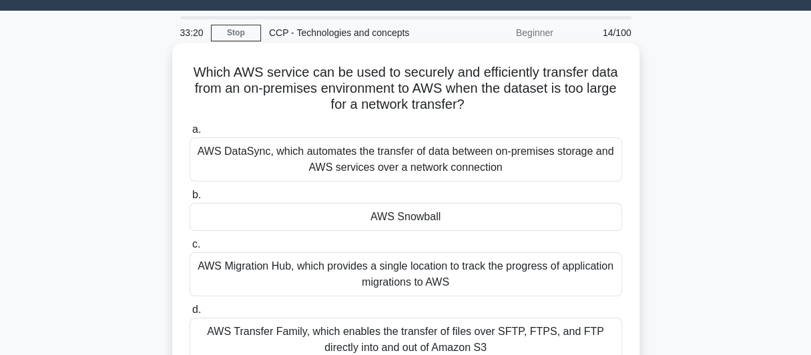
scroll to position [0, 0]
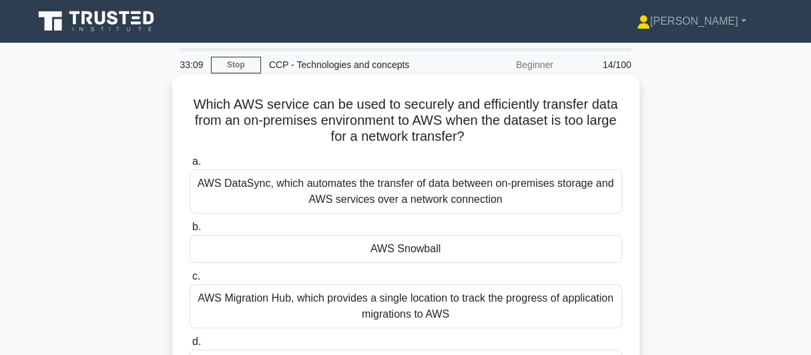
drag, startPoint x: 191, startPoint y: 107, endPoint x: 493, endPoint y: 143, distance: 304.4
click at [493, 143] on h5 "Which AWS service can be used to securely and efficiently transfer data from an…" at bounding box center [405, 120] width 435 height 49
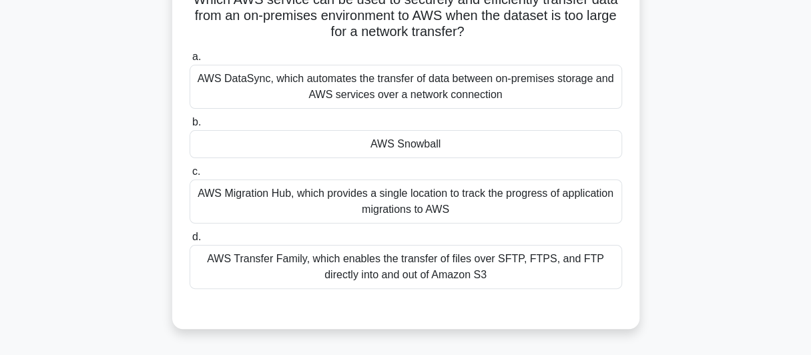
scroll to position [111, 0]
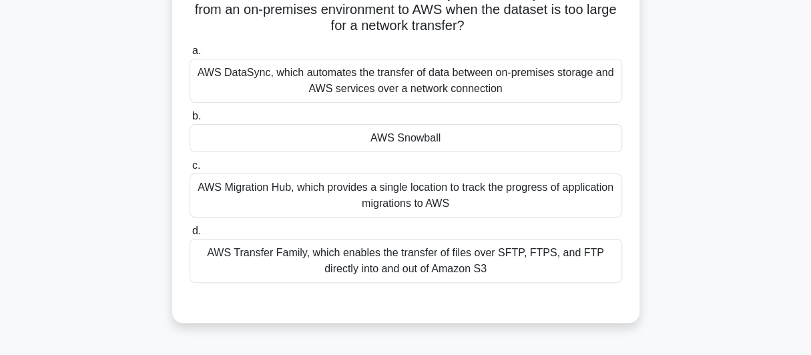
drag, startPoint x: 197, startPoint y: 183, endPoint x: 492, endPoint y: 272, distance: 308.6
click at [492, 272] on div "a. AWS DataSync, which automates the transfer of data between on-premises stora…" at bounding box center [405, 163] width 448 height 246
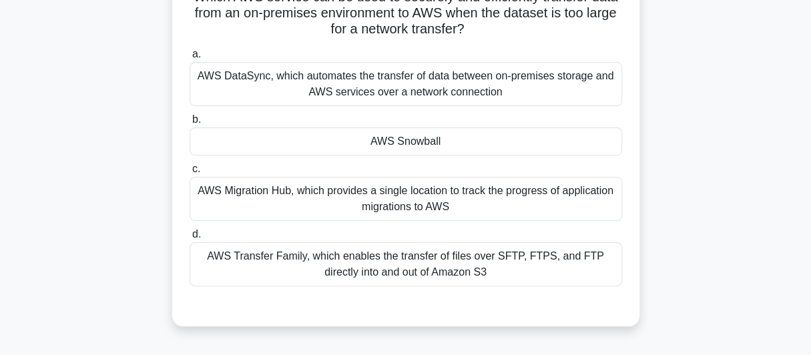
click at [715, 113] on div "Which AWS service can be used to securely and efficiently transfer data from an…" at bounding box center [405, 154] width 761 height 375
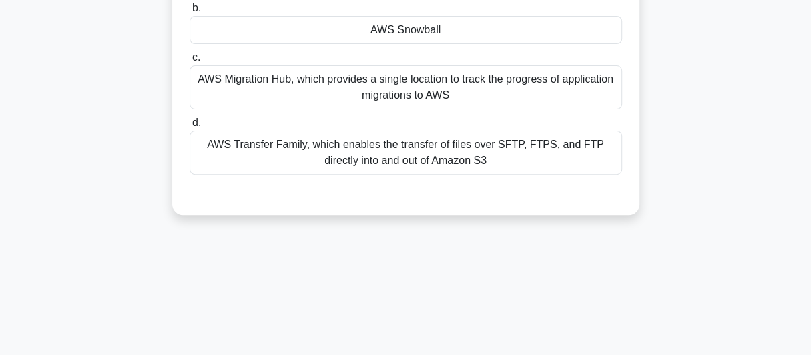
scroll to position [0, 0]
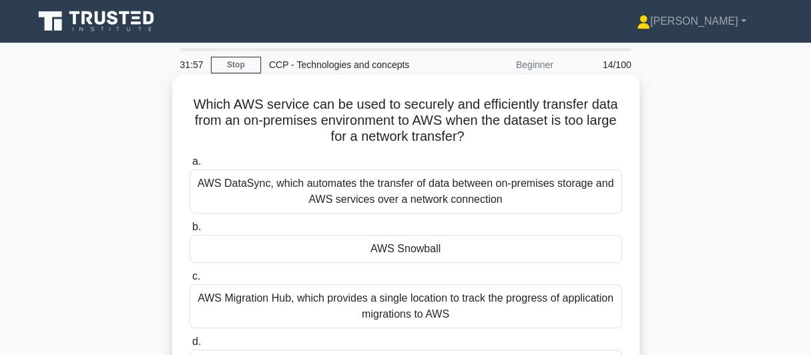
click at [310, 192] on div "AWS DataSync, which automates the transfer of data between on-premises storage …" at bounding box center [405, 191] width 432 height 44
click at [189, 166] on input "a. AWS DataSync, which automates the transfer of data between on-premises stora…" at bounding box center [189, 161] width 0 height 9
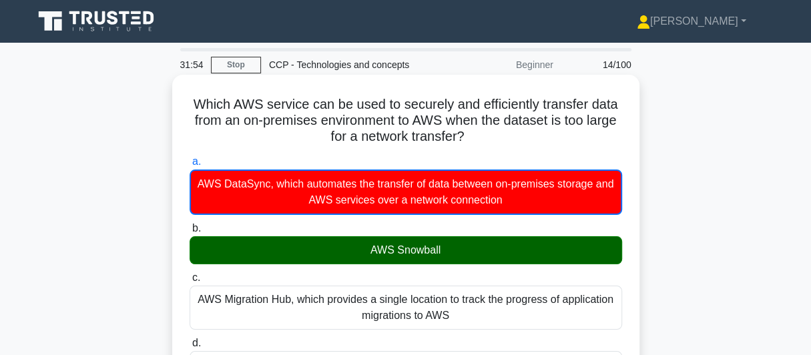
click at [396, 254] on div "AWS Snowball" at bounding box center [405, 250] width 432 height 28
click at [189, 233] on input "b. AWS Snowball" at bounding box center [189, 228] width 0 height 9
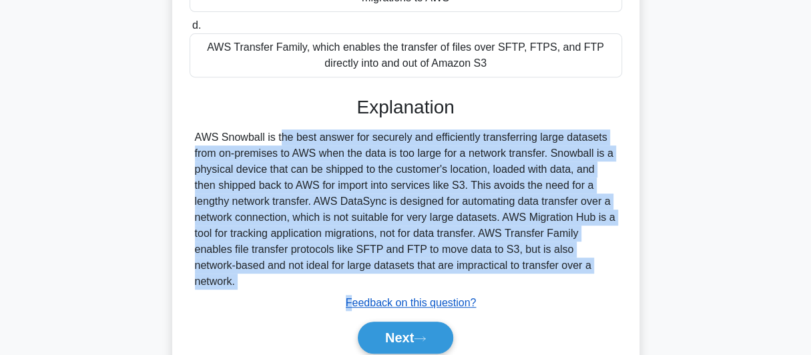
scroll to position [333, 0]
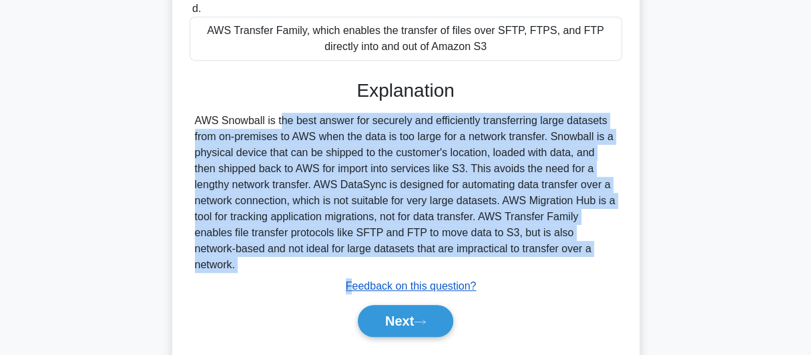
drag, startPoint x: 190, startPoint y: 231, endPoint x: 354, endPoint y: 269, distance: 168.5
click at [354, 269] on div "Explanation AWS Snowball is the best answer for securely and efficiently transf…" at bounding box center [405, 210] width 432 height 263
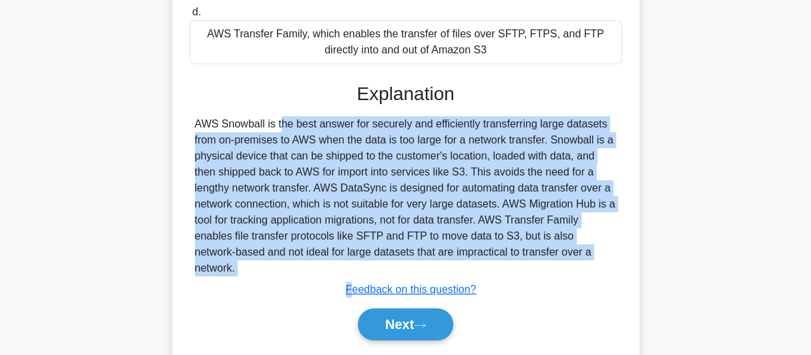
click at [747, 153] on div "Which AWS service can be used to securely and efficiently transfer data from an…" at bounding box center [405, 66] width 761 height 643
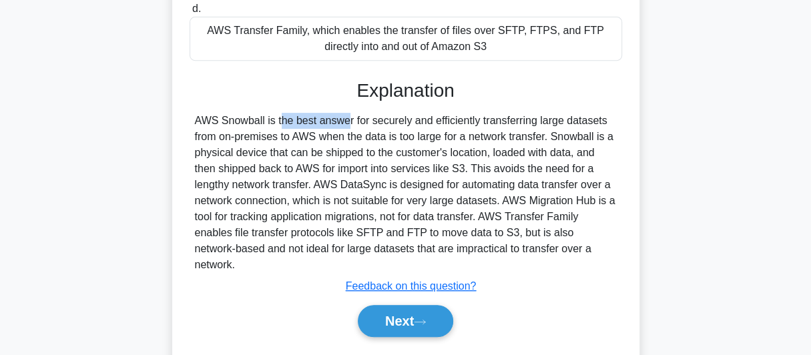
drag, startPoint x: 192, startPoint y: 121, endPoint x: 265, endPoint y: 125, distance: 72.8
click at [265, 125] on div "AWS Snowball is the best answer for securely and efficiently transferring large…" at bounding box center [405, 193] width 432 height 160
click at [396, 305] on button "Next" at bounding box center [405, 321] width 95 height 32
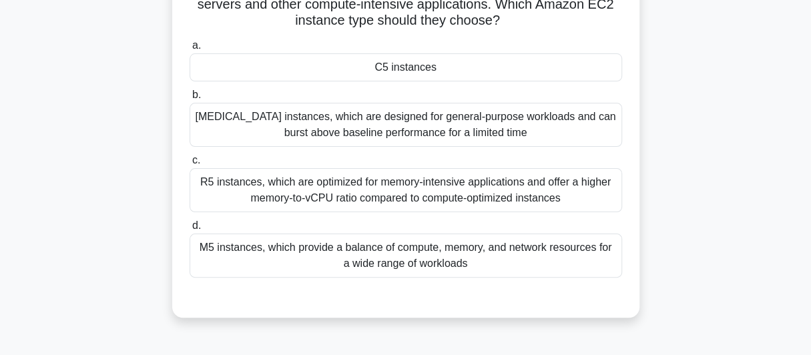
scroll to position [0, 0]
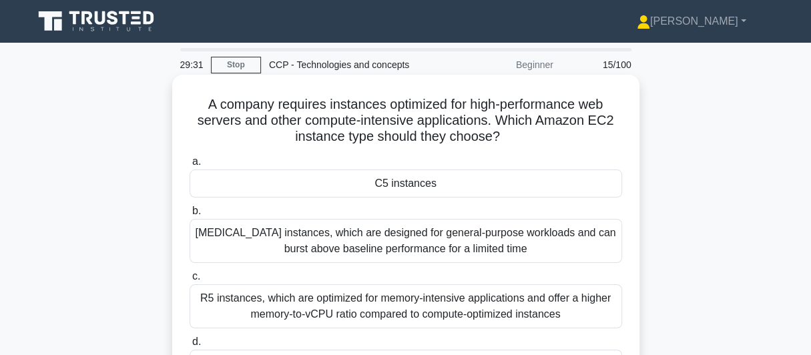
drag, startPoint x: 198, startPoint y: 106, endPoint x: 506, endPoint y: 140, distance: 310.8
click at [506, 140] on h5 "A company requires instances optimized for high-performance web servers and oth…" at bounding box center [405, 120] width 435 height 49
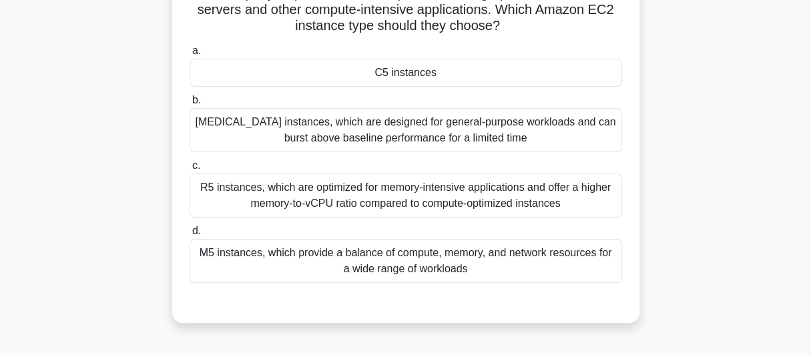
drag, startPoint x: 374, startPoint y: 74, endPoint x: 523, endPoint y: 272, distance: 247.7
click at [523, 272] on div "a. C5 instances b. T3 instances, which are designed for general-purpose workloa…" at bounding box center [405, 163] width 448 height 246
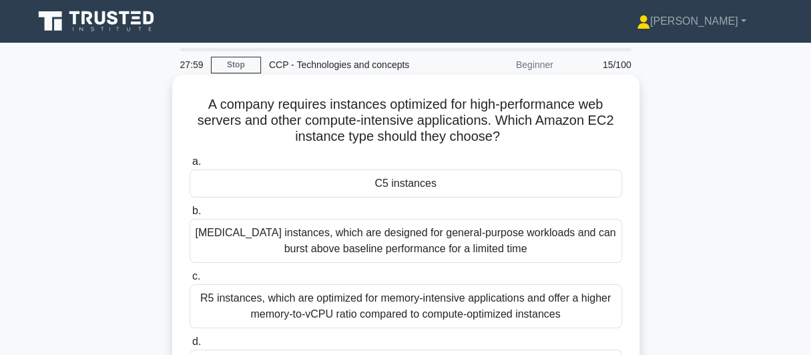
click at [524, 162] on label "a. C5 instances" at bounding box center [405, 175] width 432 height 44
click at [189, 162] on input "a. C5 instances" at bounding box center [189, 161] width 0 height 9
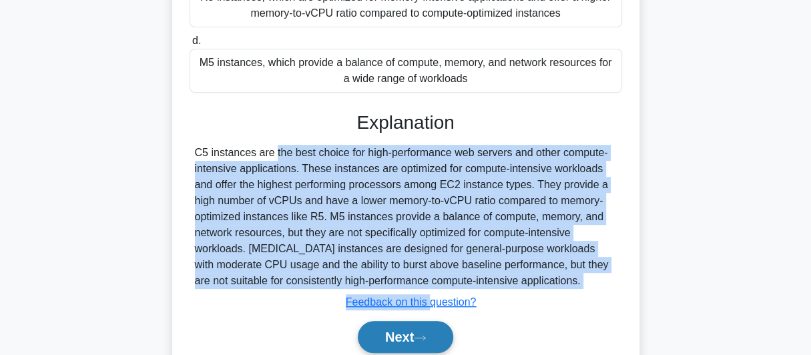
scroll to position [333, 0]
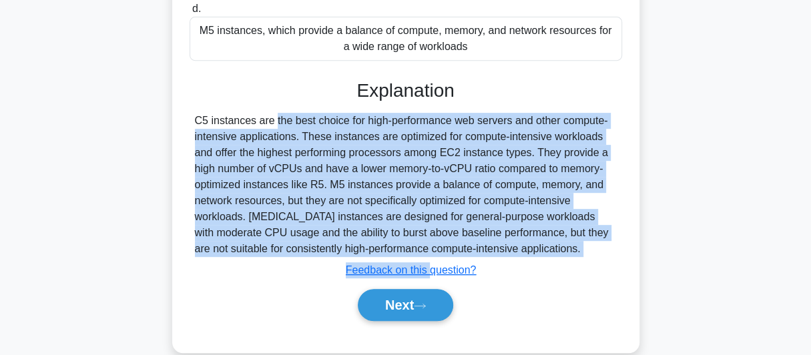
drag, startPoint x: 194, startPoint y: 231, endPoint x: 496, endPoint y: 254, distance: 303.8
click at [496, 254] on div "C5 instances are the best choice for high-performance web servers and other com…" at bounding box center [405, 185] width 432 height 144
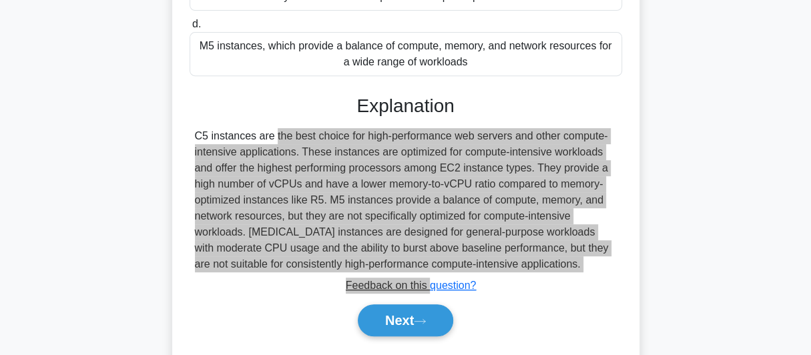
scroll to position [365, 0]
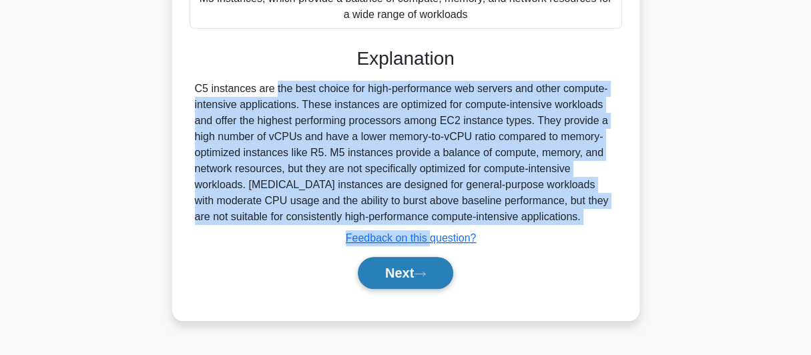
click at [394, 266] on button "Next" at bounding box center [405, 273] width 95 height 32
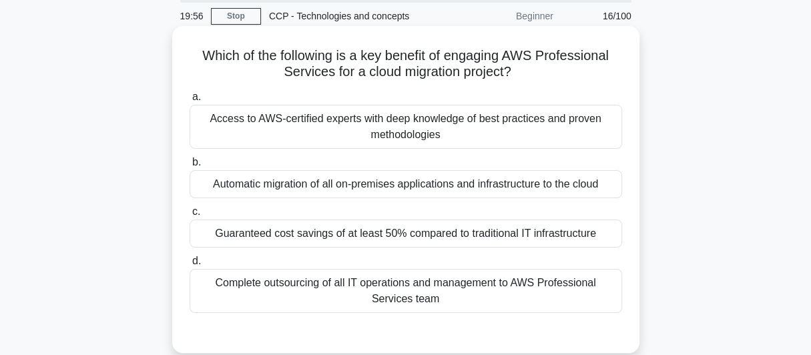
scroll to position [32, 0]
